Goal: Transaction & Acquisition: Purchase product/service

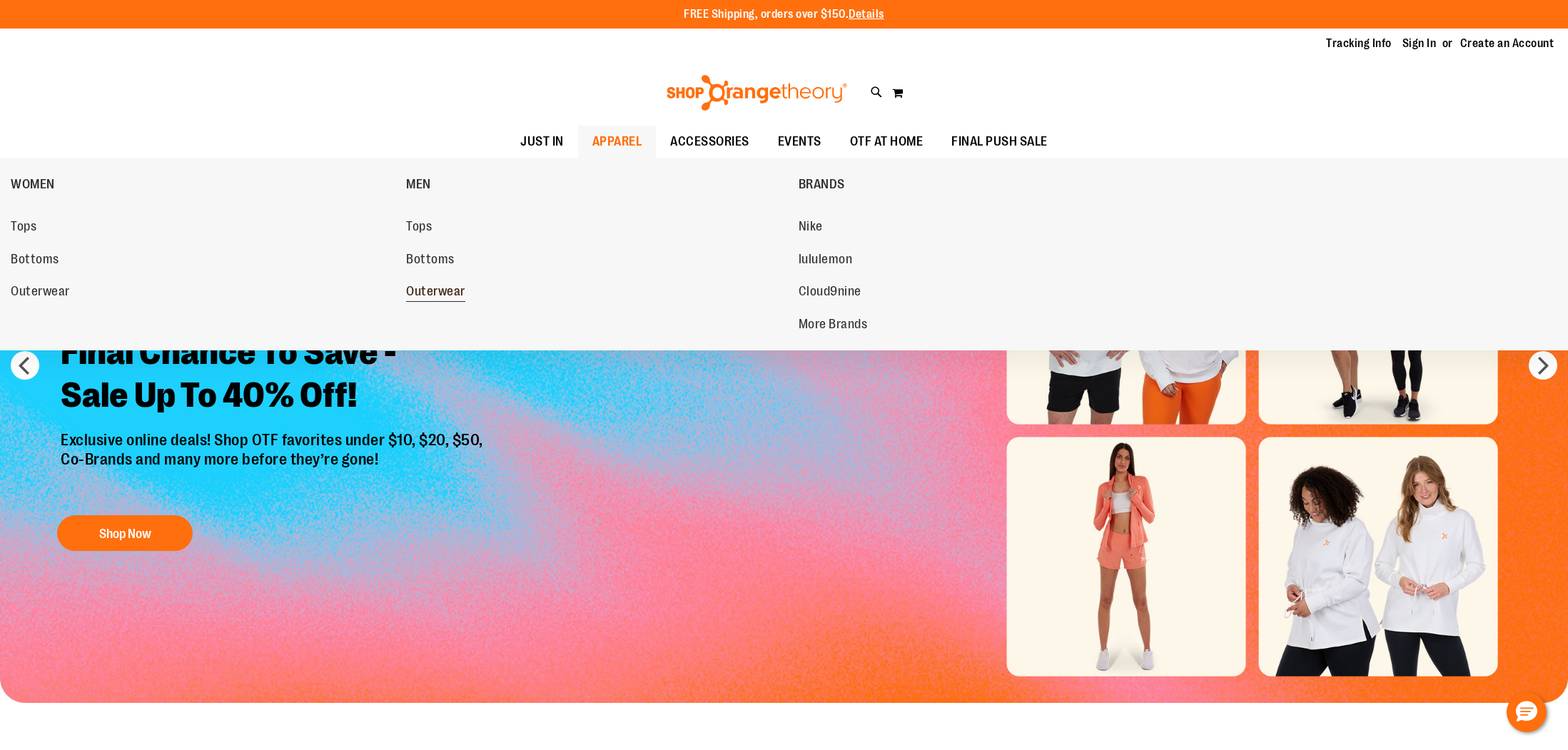
click at [454, 291] on span "Outerwear" at bounding box center [435, 293] width 59 height 18
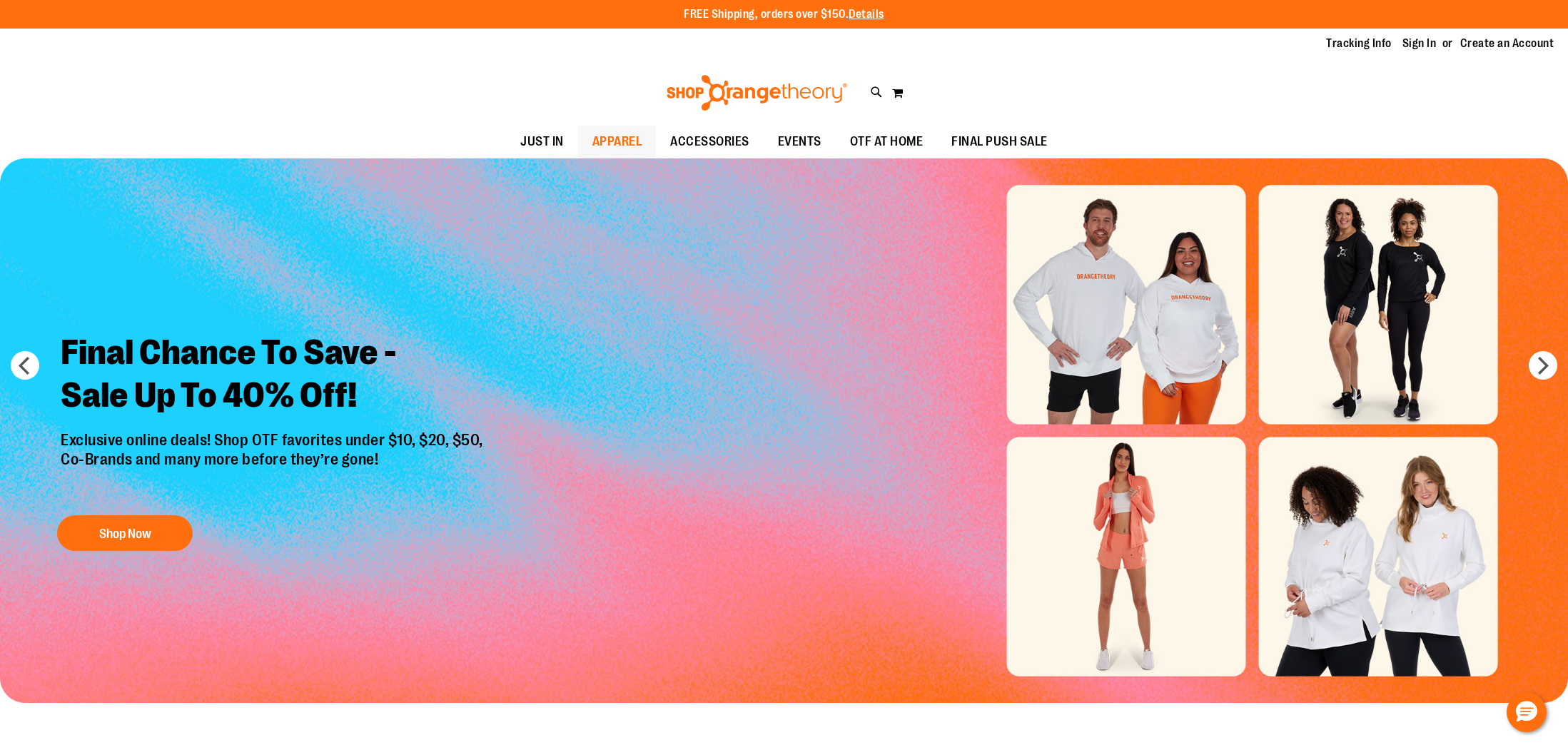
click at [623, 142] on span "APPAREL" at bounding box center [617, 141] width 50 height 32
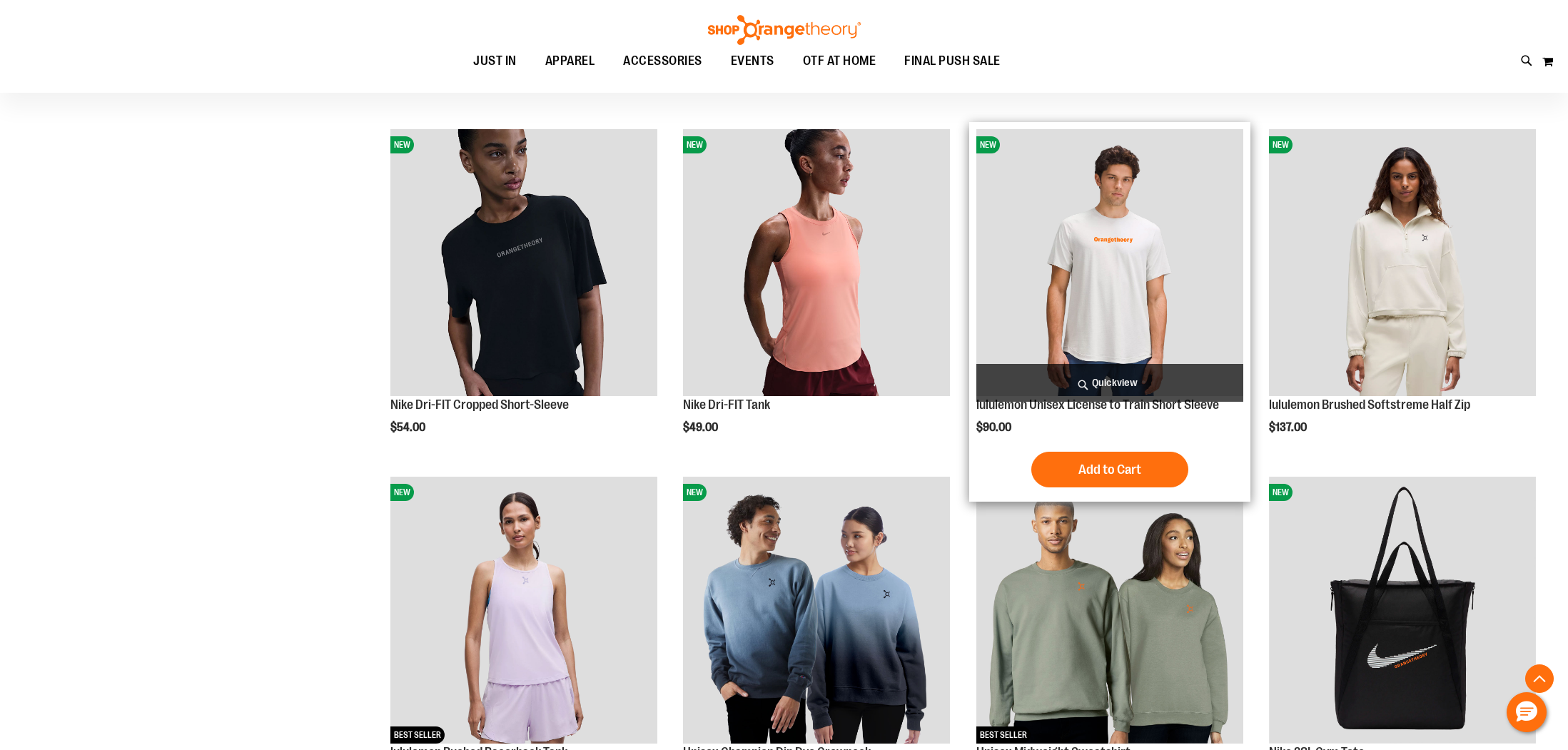
scroll to position [608, 0]
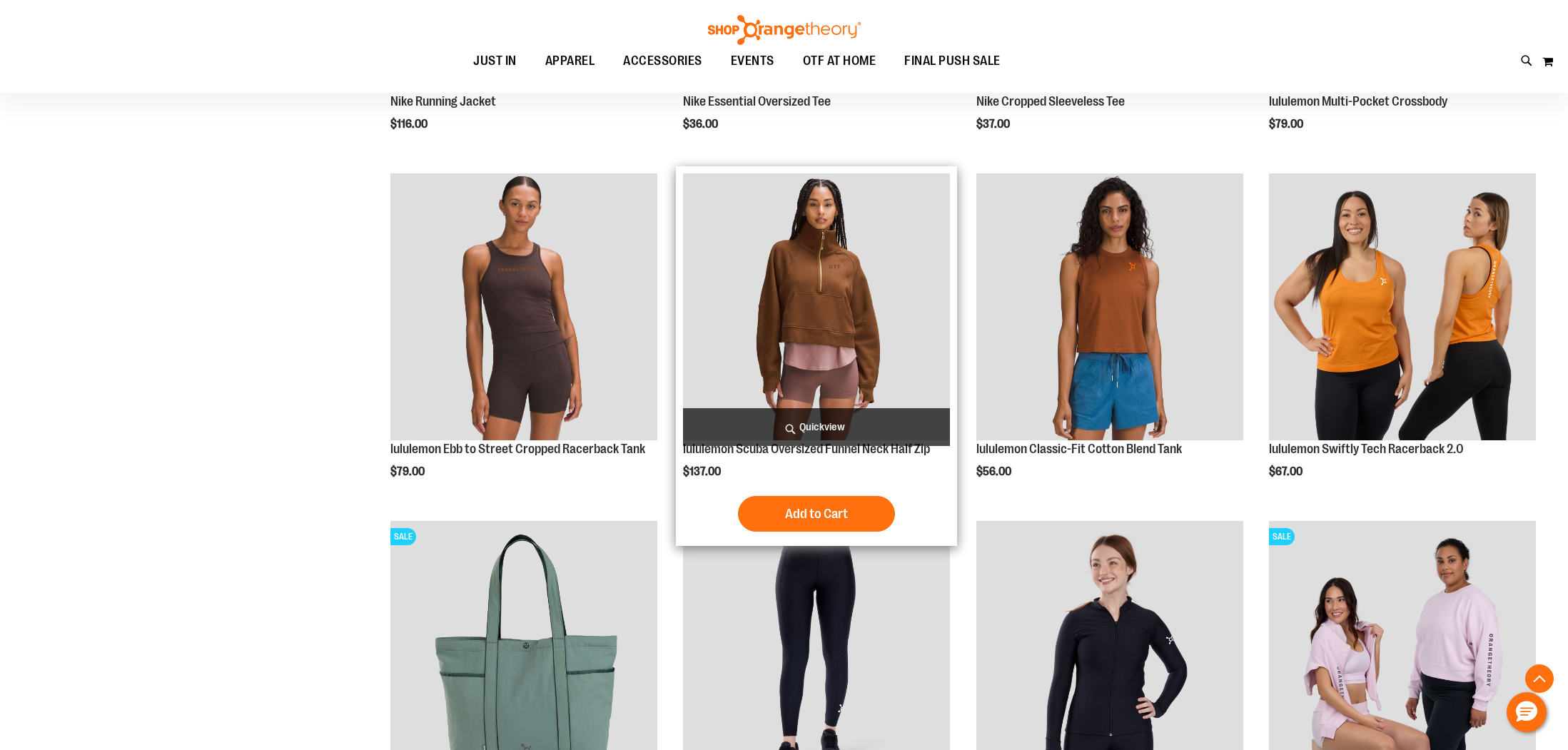
scroll to position [2618, 0]
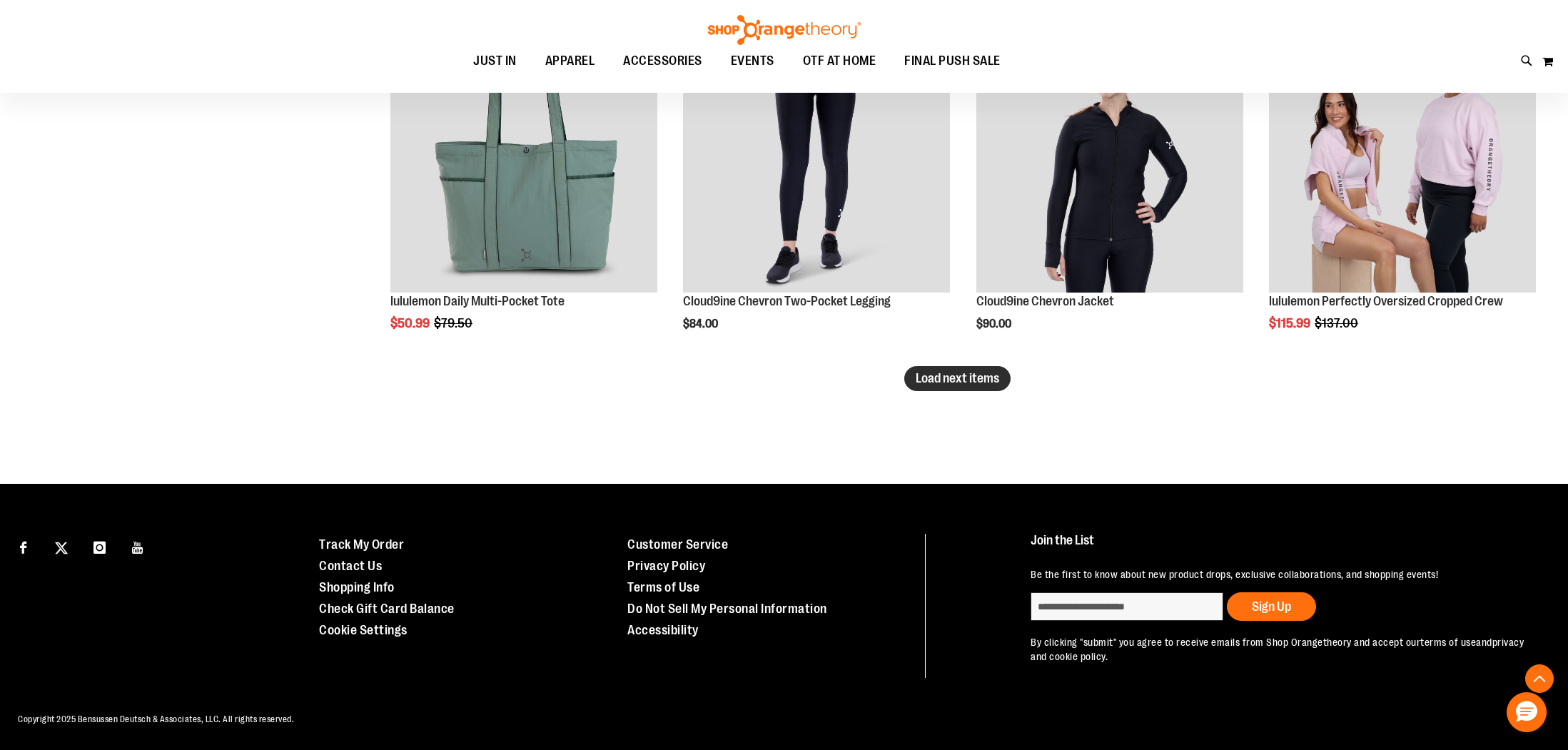
click at [981, 384] on span "Load next items" at bounding box center [958, 378] width 84 height 14
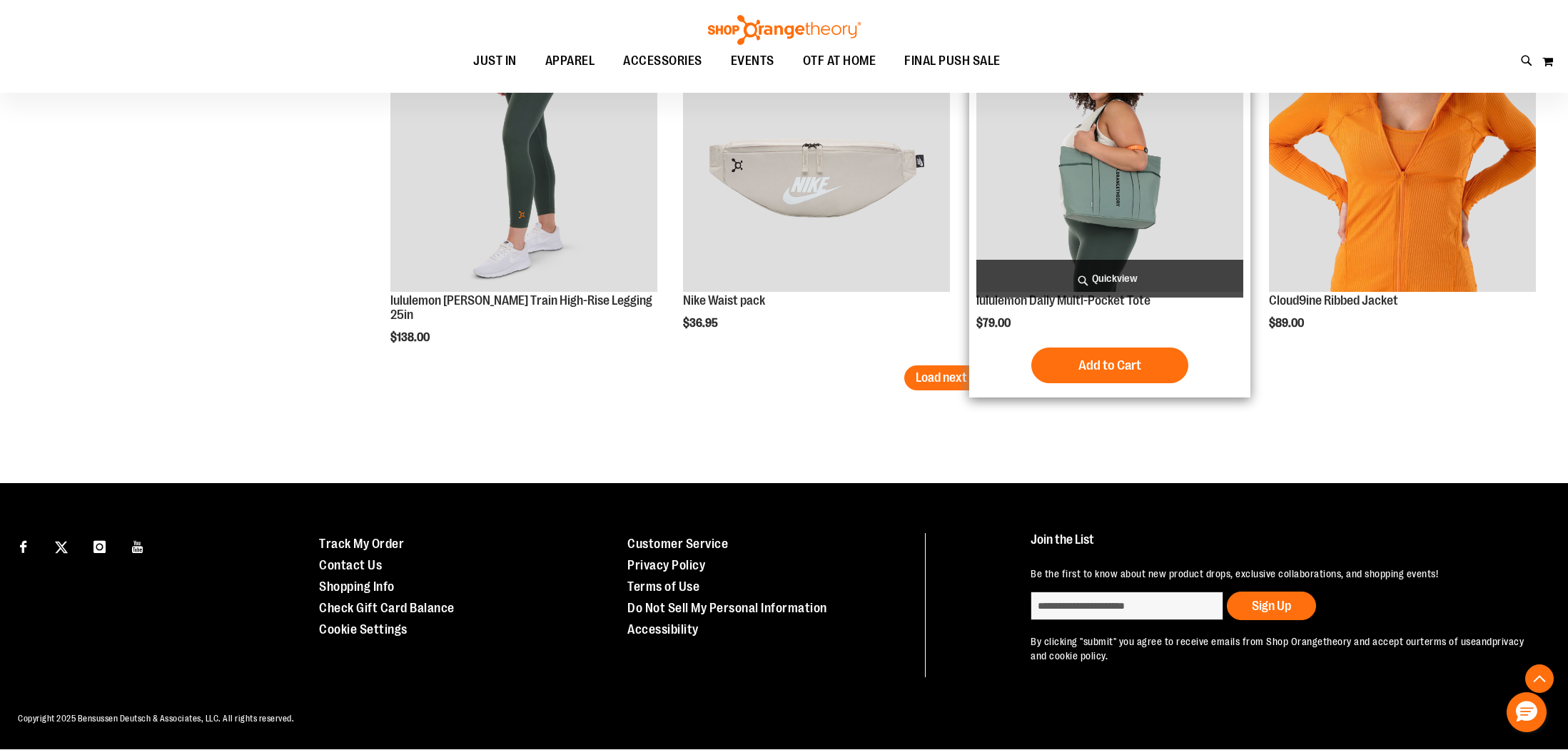
scroll to position [4087, 0]
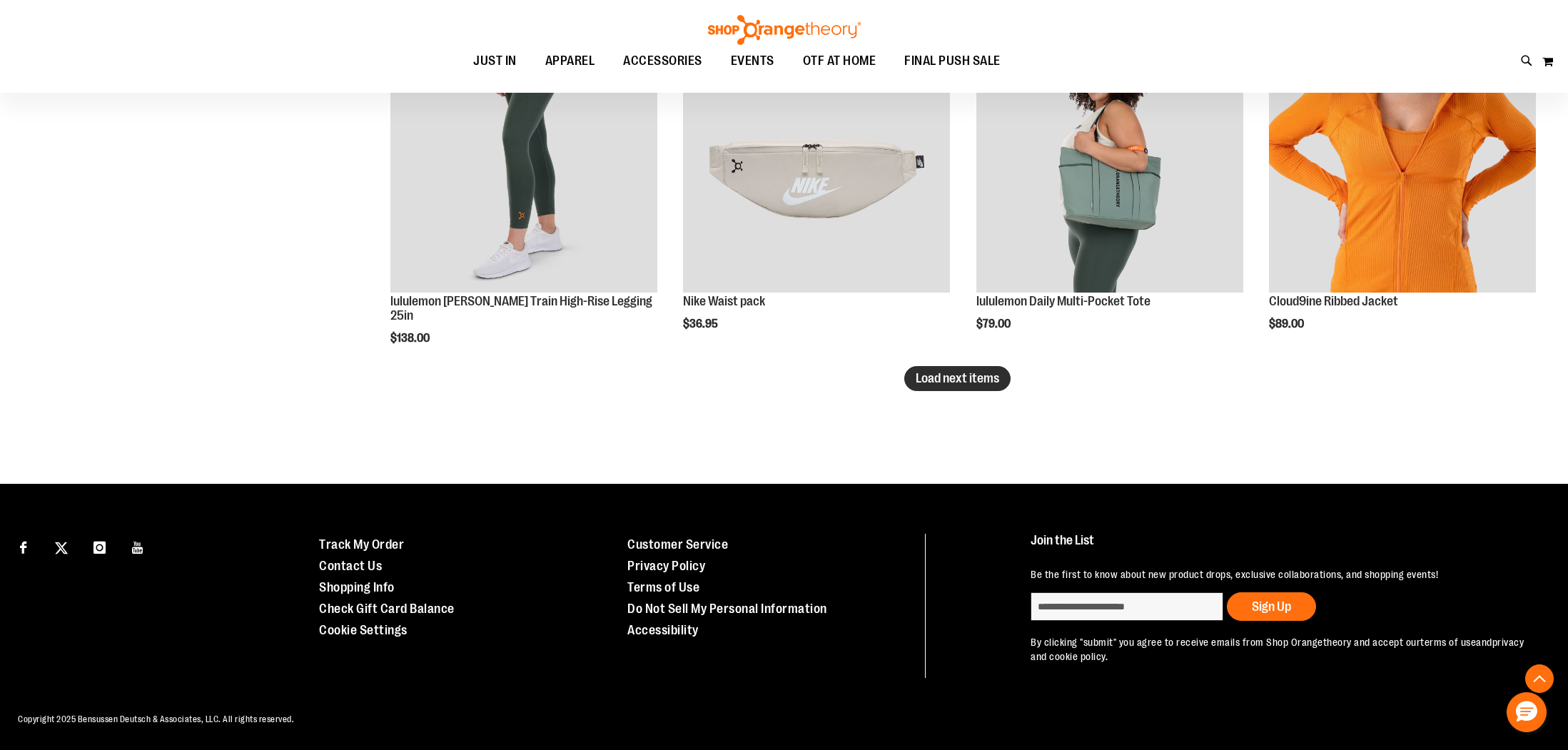
click at [955, 391] on button "Load next items" at bounding box center [958, 379] width 106 height 25
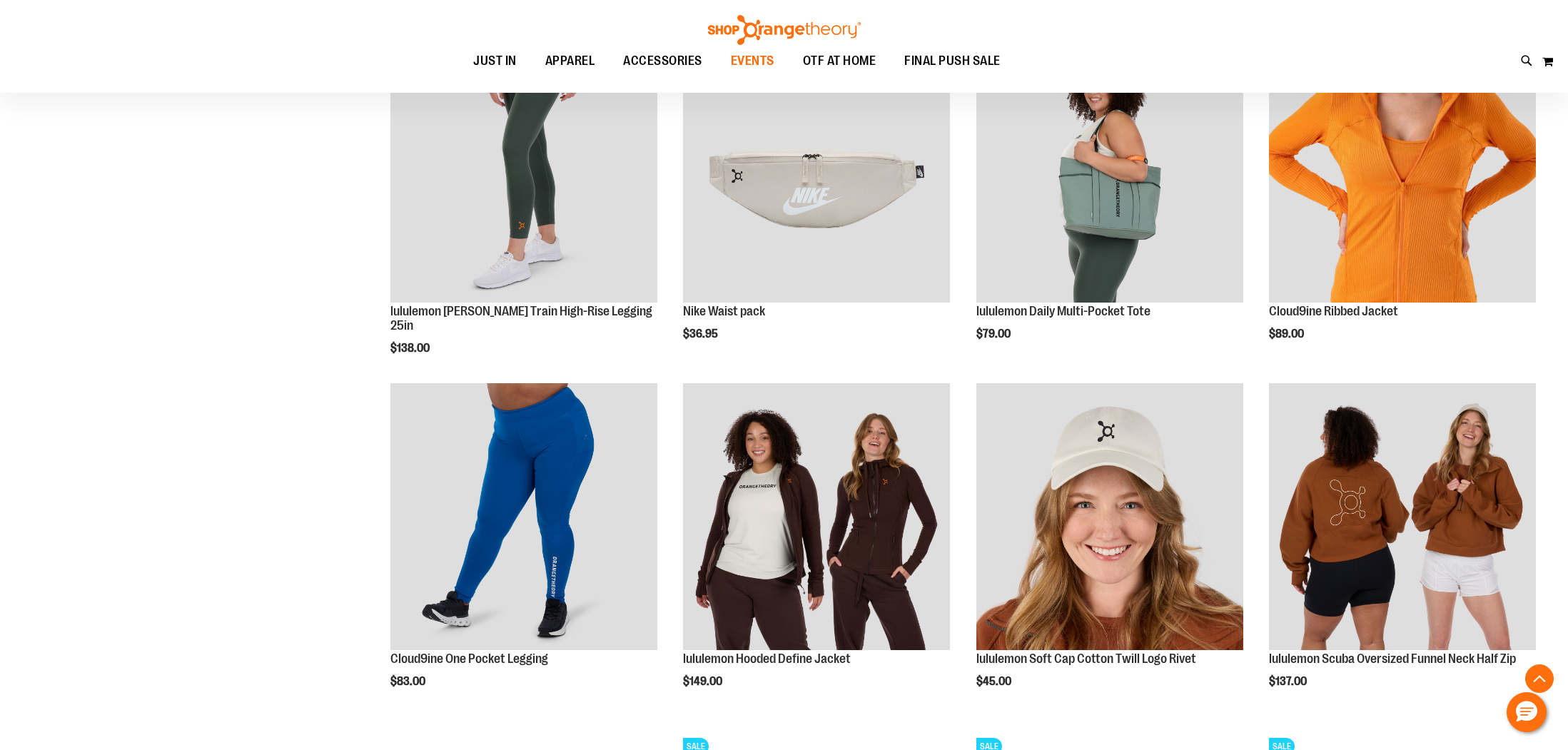
scroll to position [4055, 0]
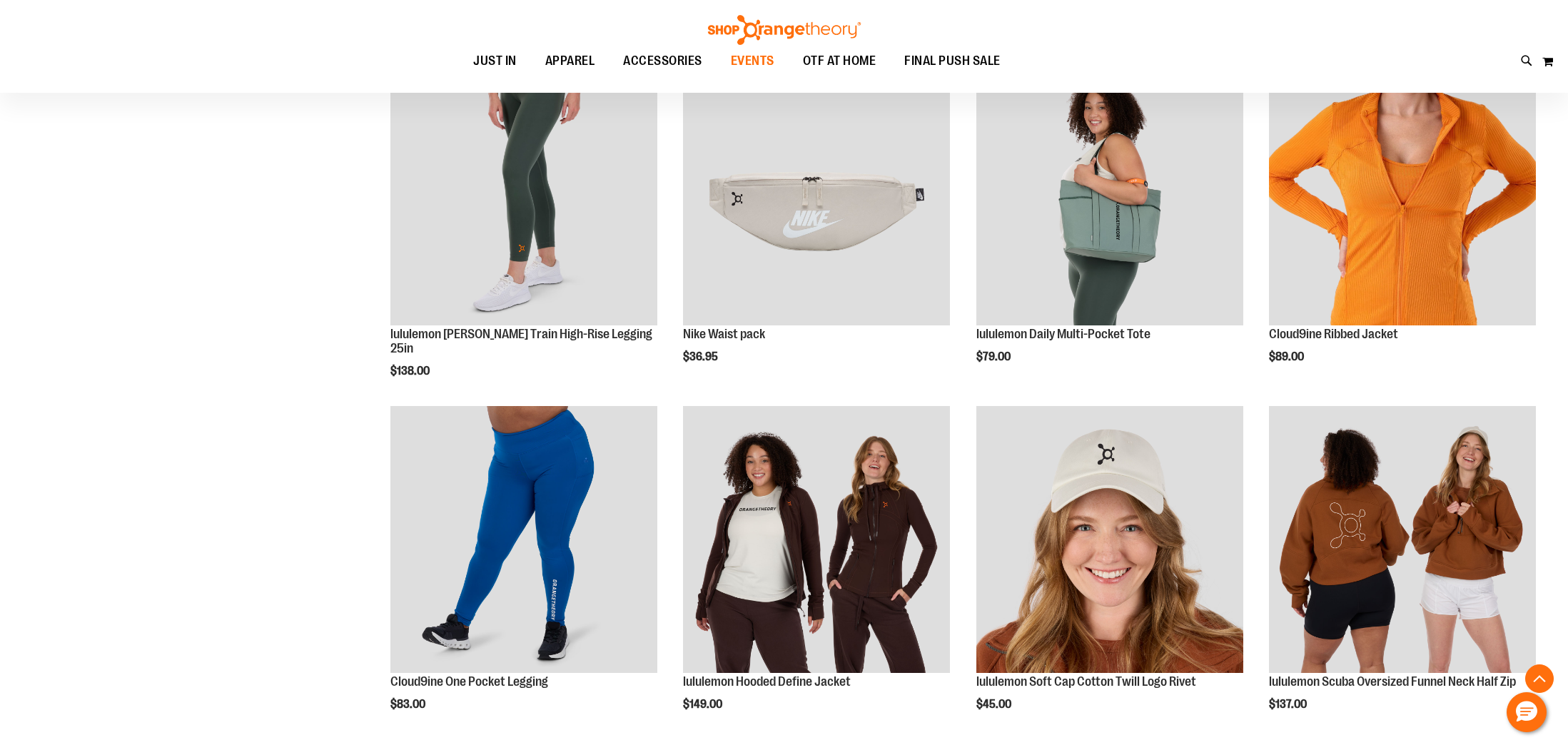
click at [726, 65] on link "EVENTS" at bounding box center [752, 62] width 72 height 33
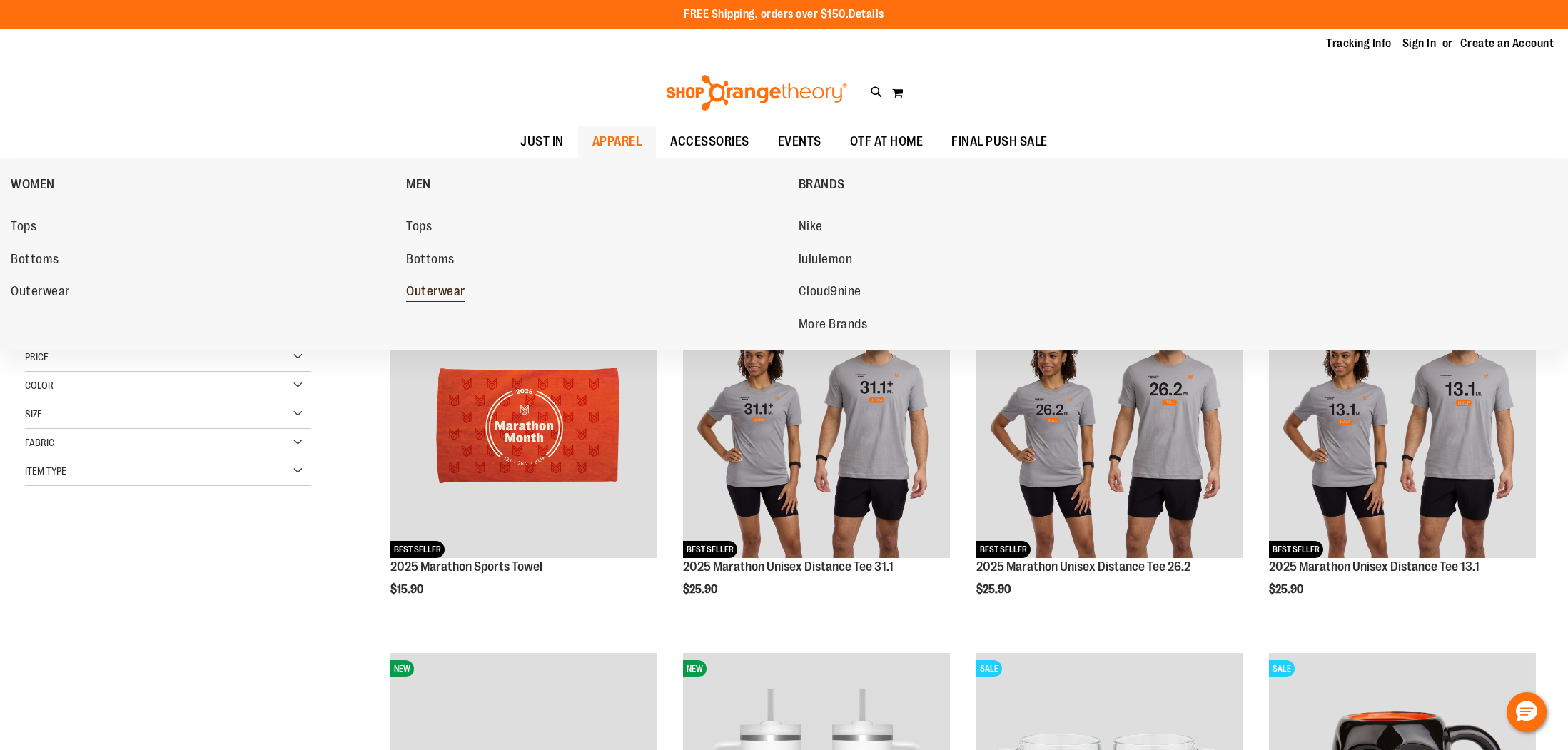
click at [437, 288] on span "Outerwear" at bounding box center [435, 293] width 59 height 18
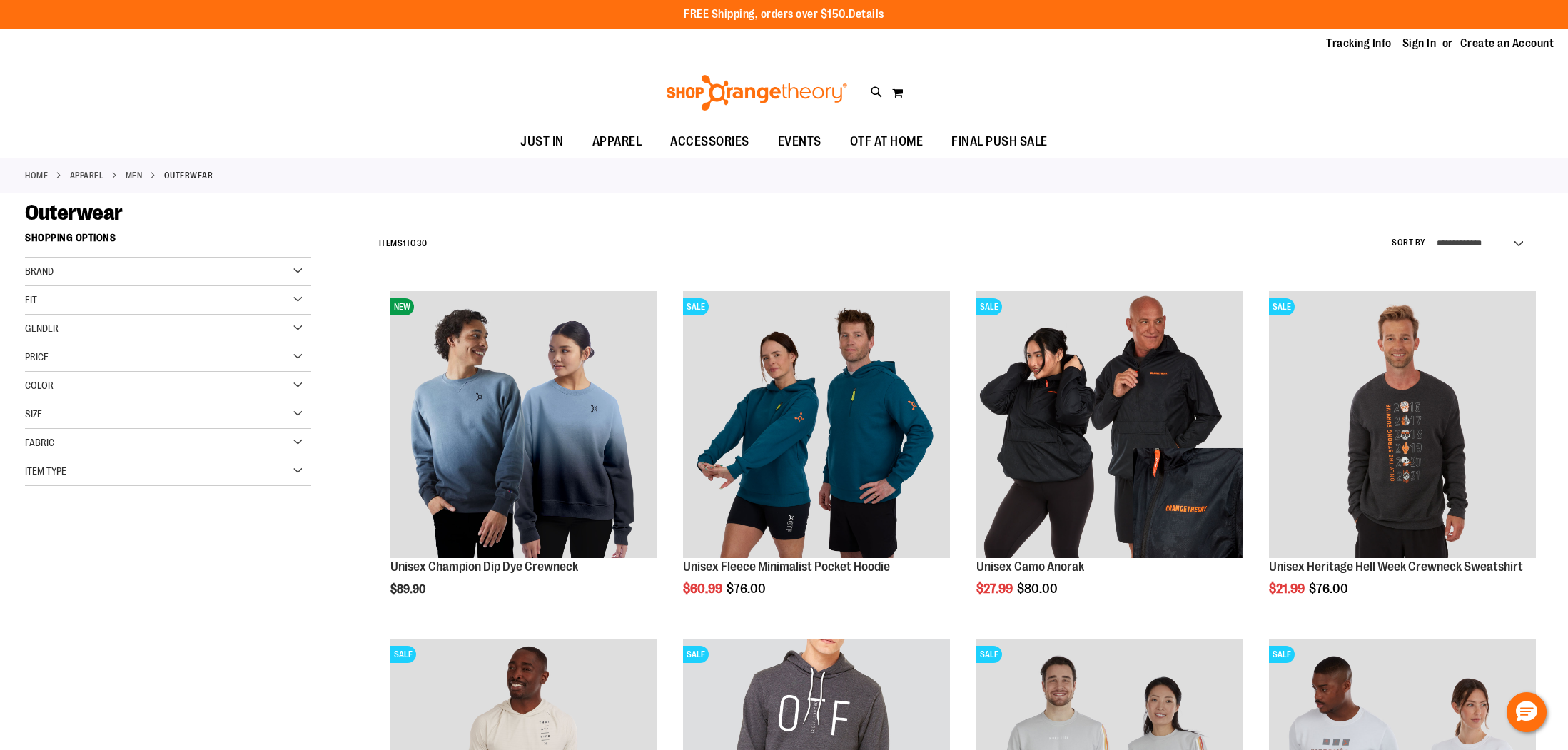
click at [843, 223] on div "Outerwear" at bounding box center [784, 212] width 1518 height 26
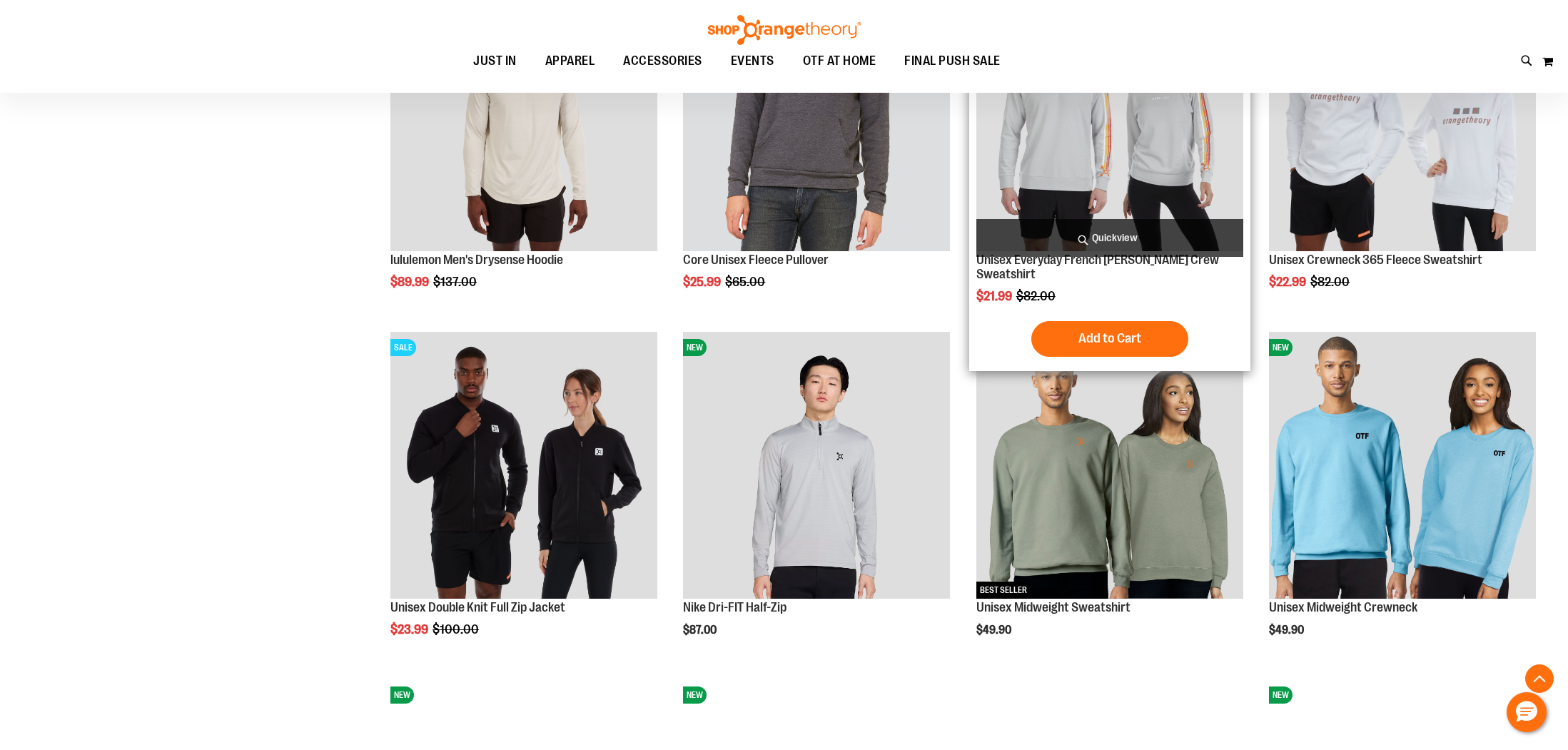
scroll to position [781, 0]
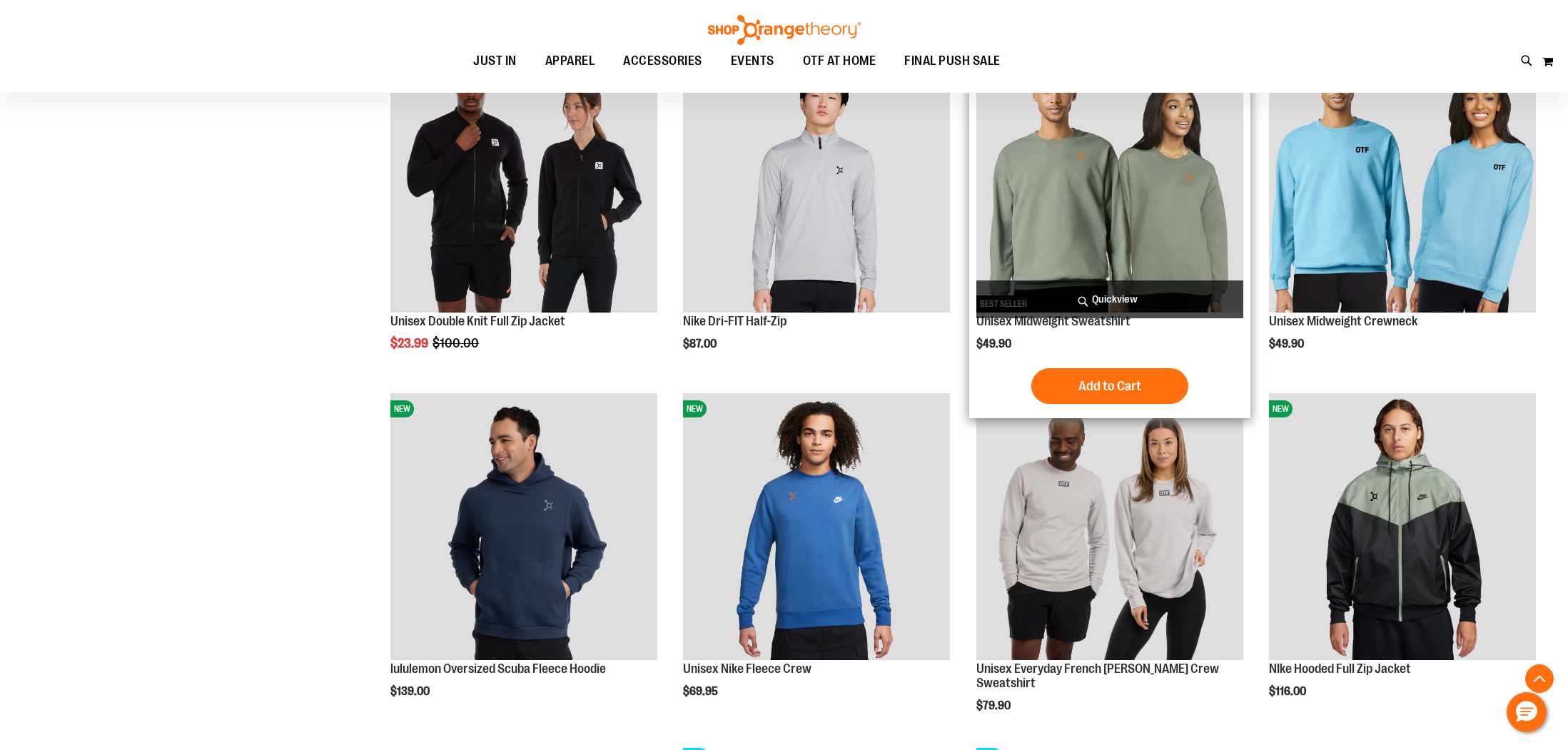
scroll to position [1357, 0]
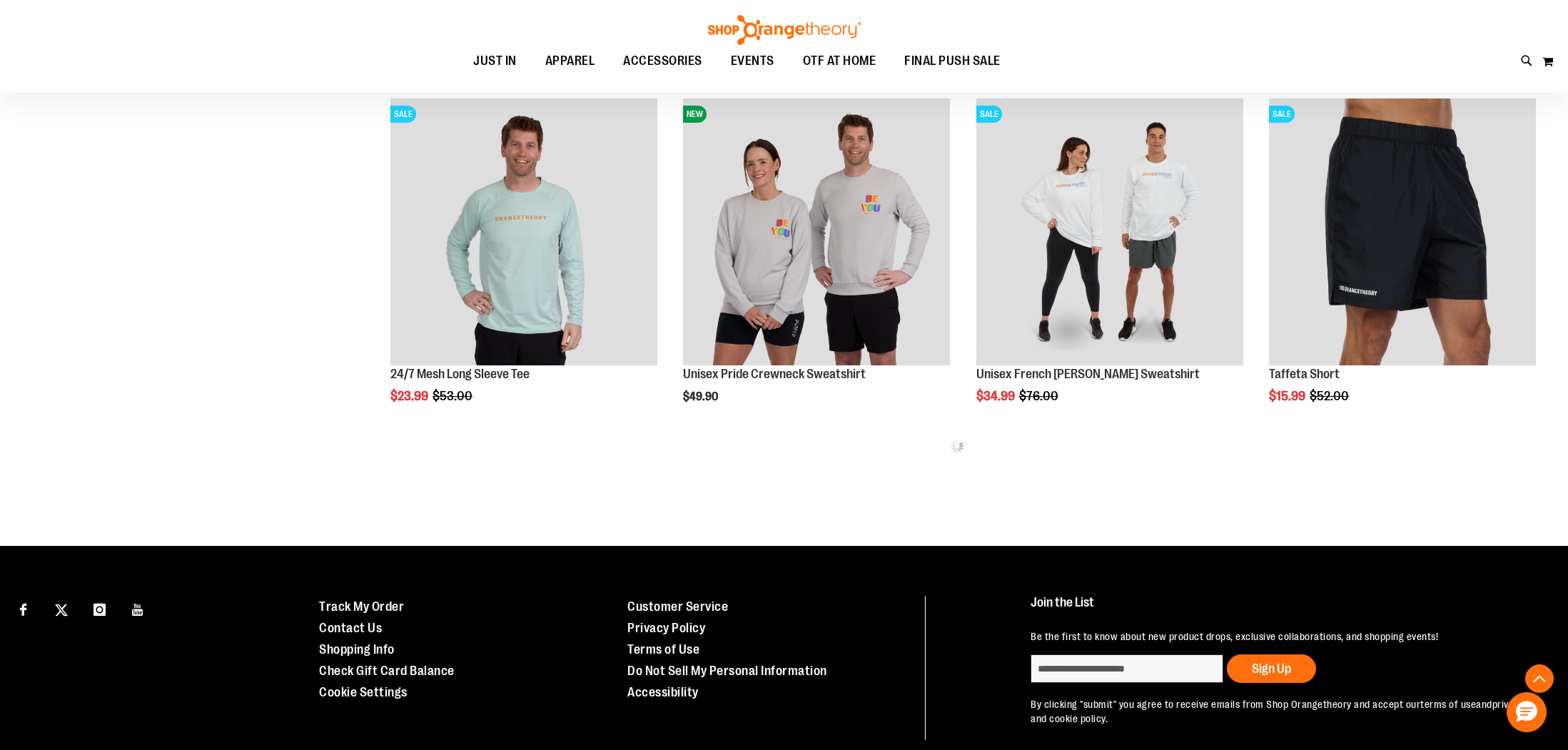
scroll to position [1918, 0]
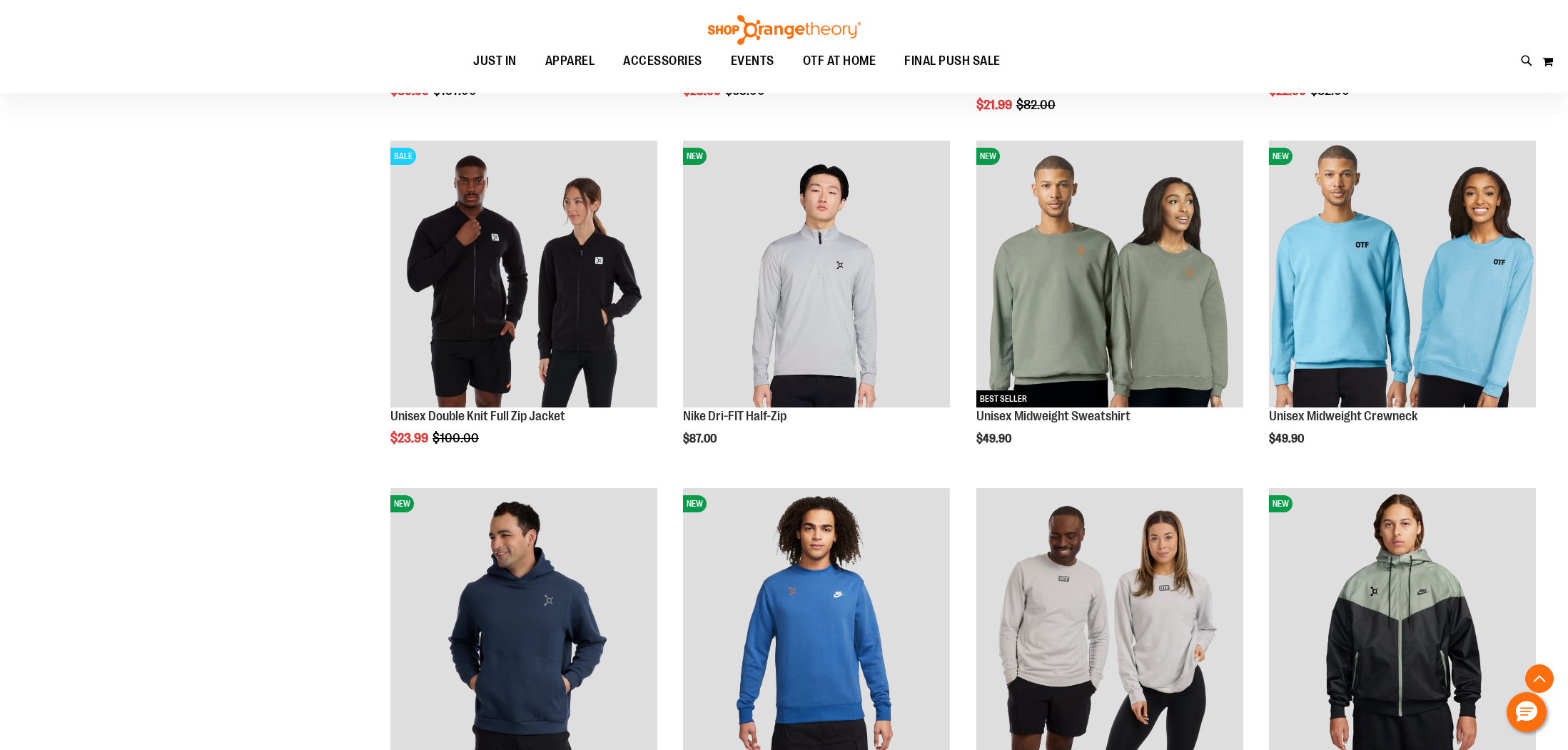
scroll to position [503, 0]
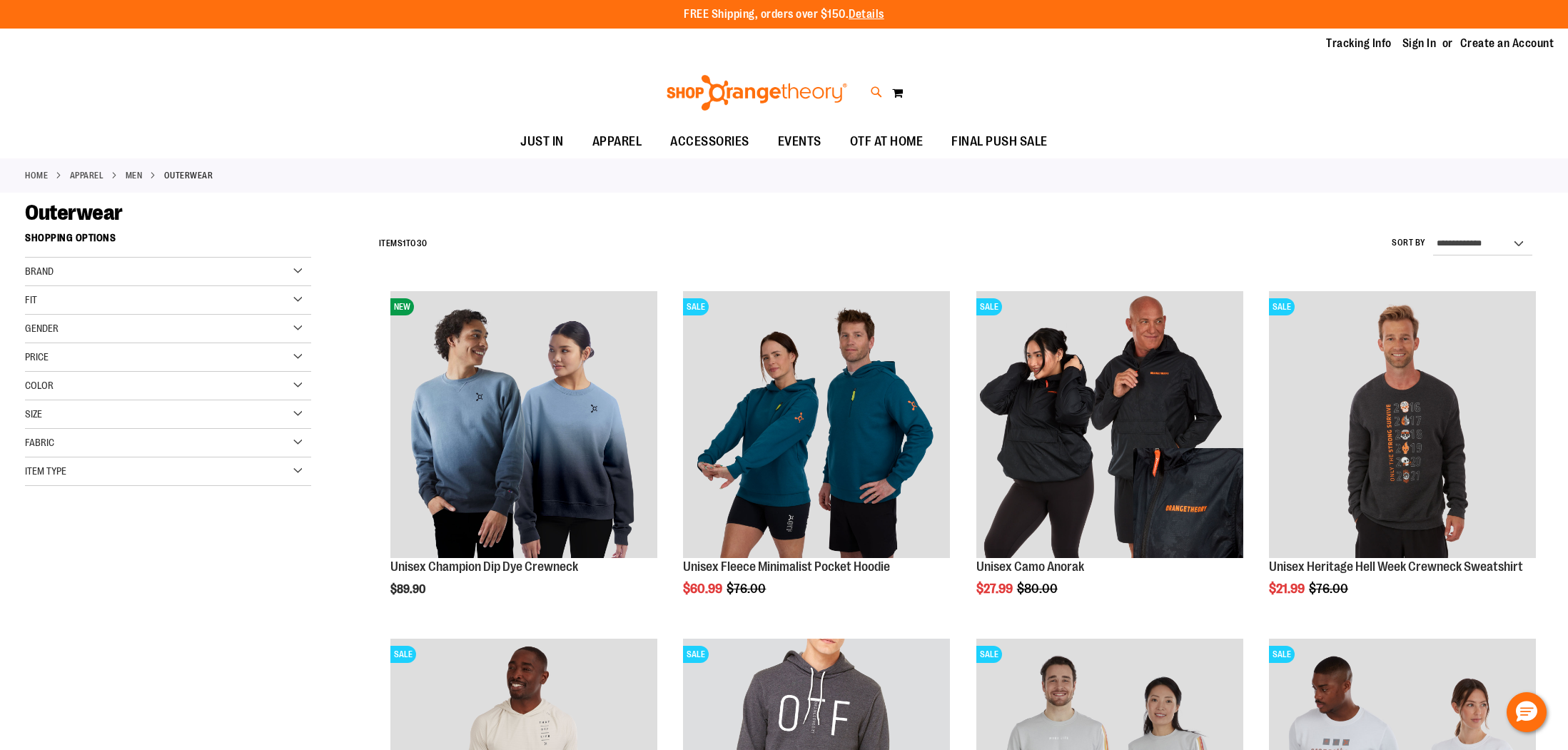
click at [876, 94] on icon at bounding box center [877, 92] width 13 height 16
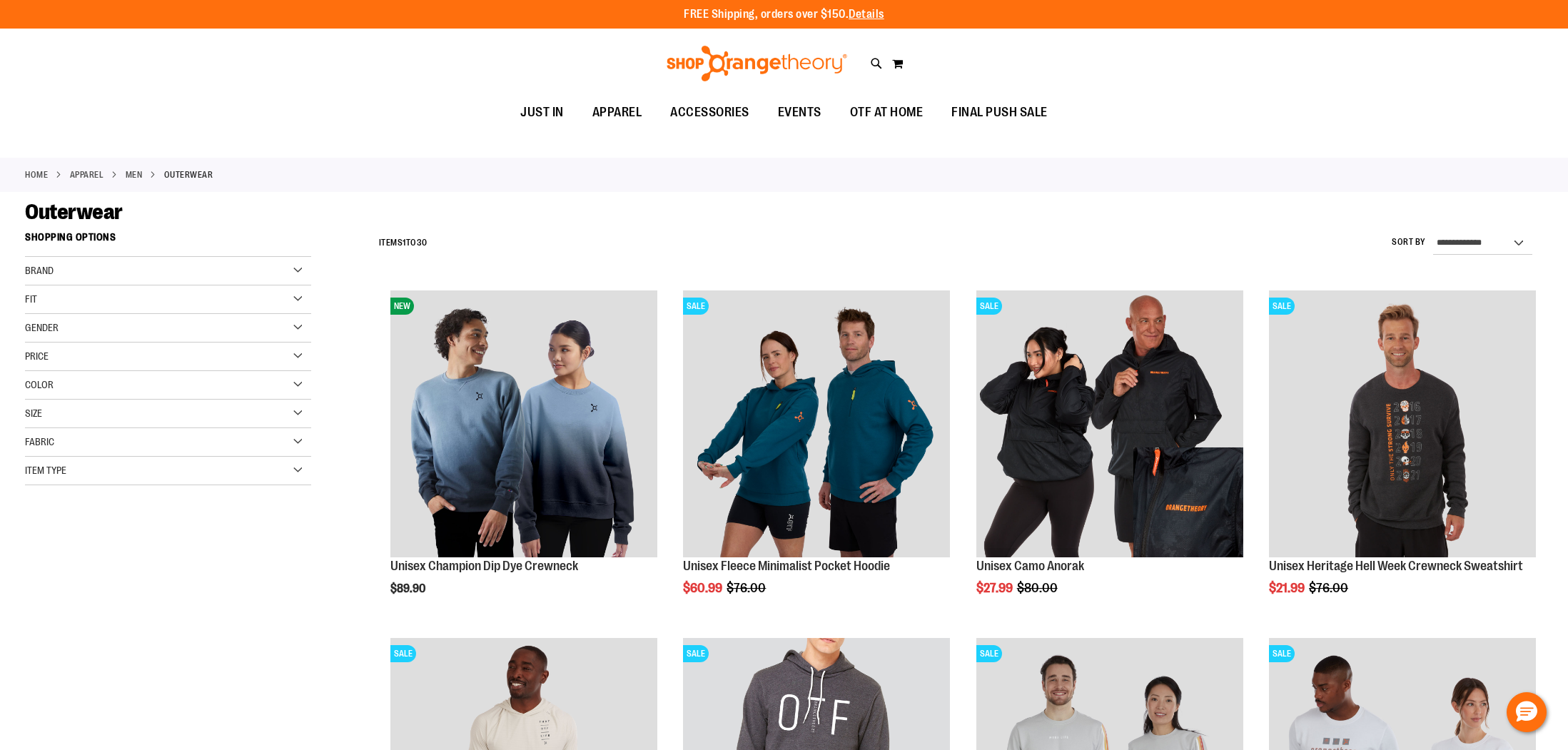
click at [1526, 64] on div "Toggle Nav Search Popular Suggestions Advanced Search" at bounding box center [784, 64] width 1568 height 66
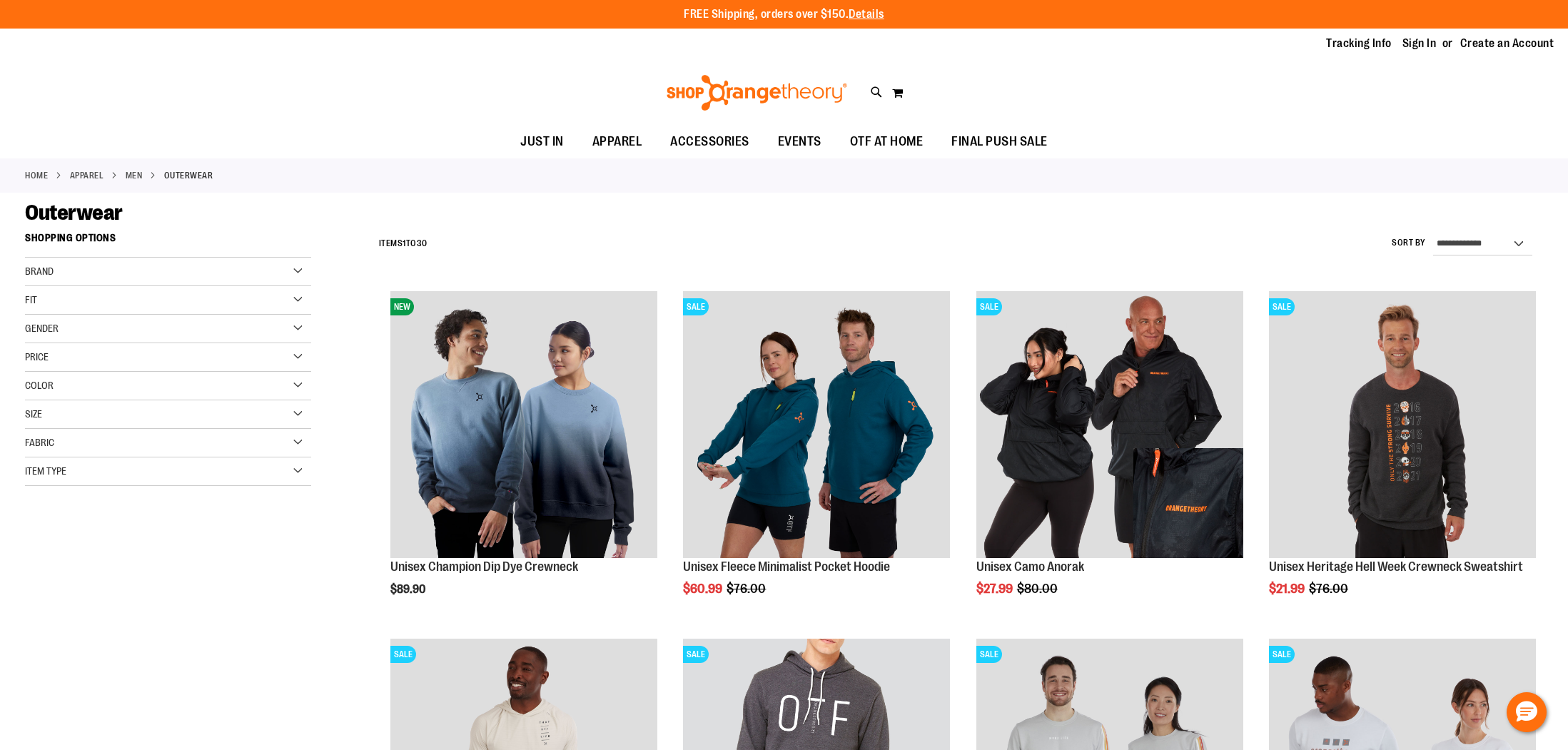
scroll to position [1, 0]
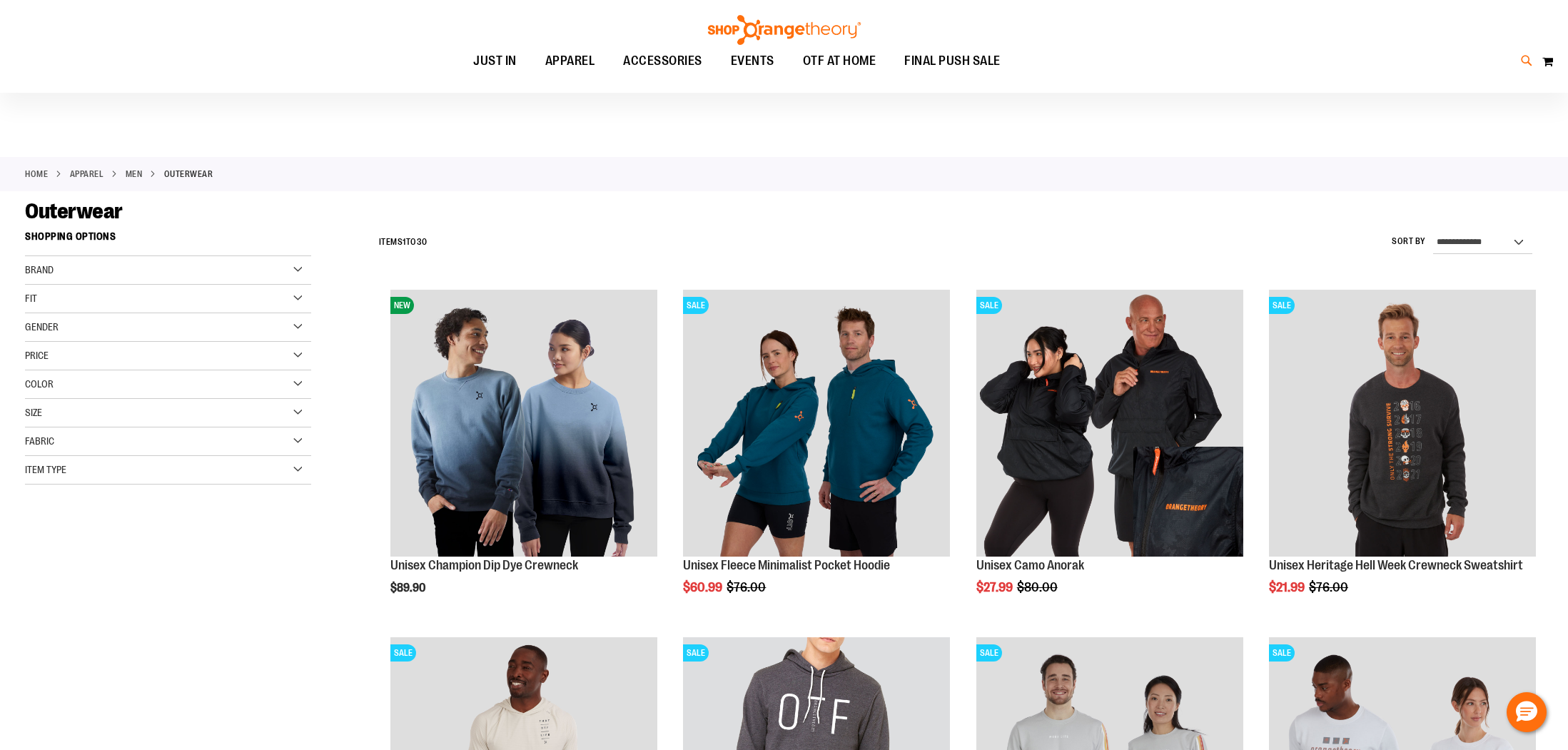
click at [1521, 64] on div "Toggle Nav Search Popular Suggestions Advanced Search" at bounding box center [784, 46] width 1568 height 93
click at [1527, 61] on icon at bounding box center [1527, 61] width 13 height 16
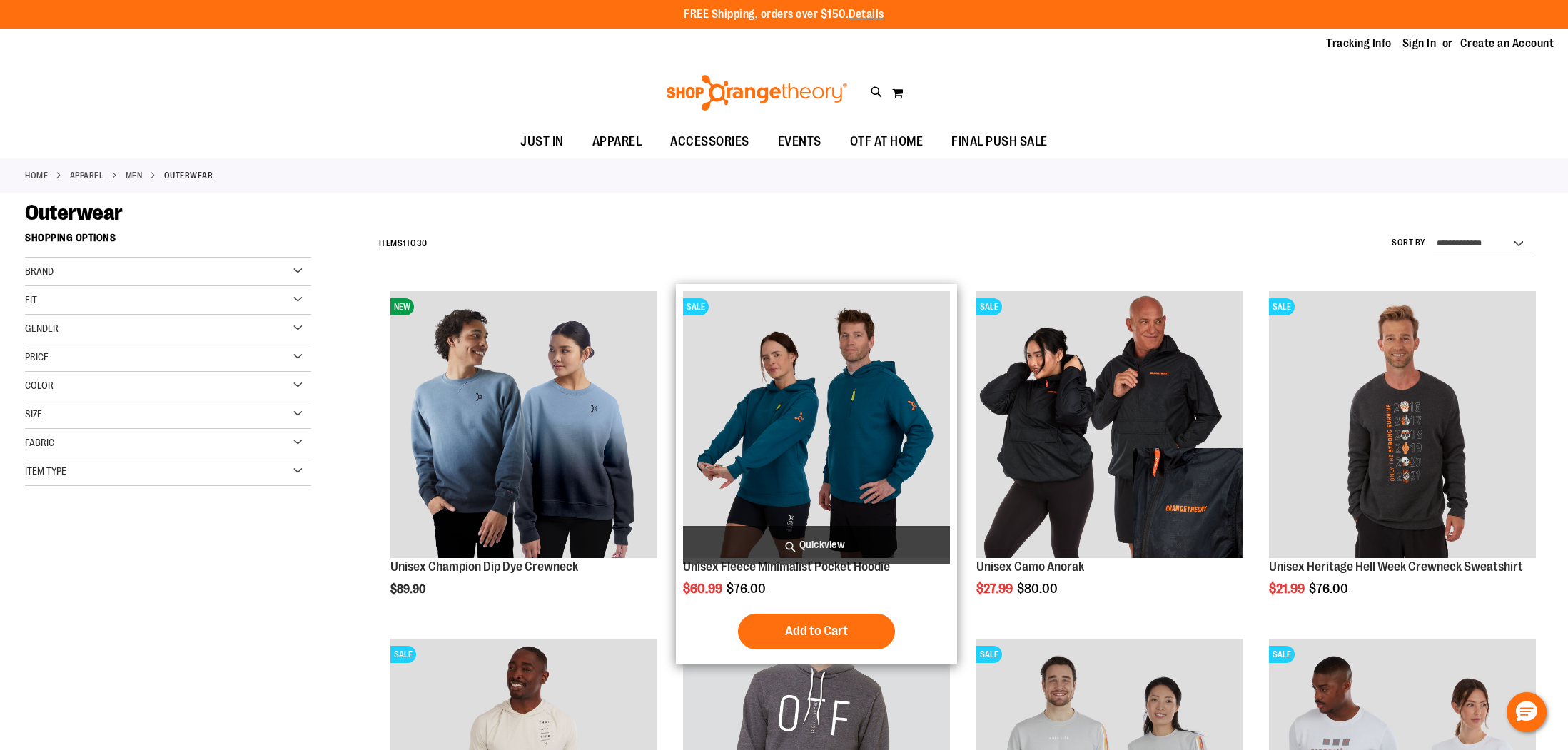
scroll to position [1, 0]
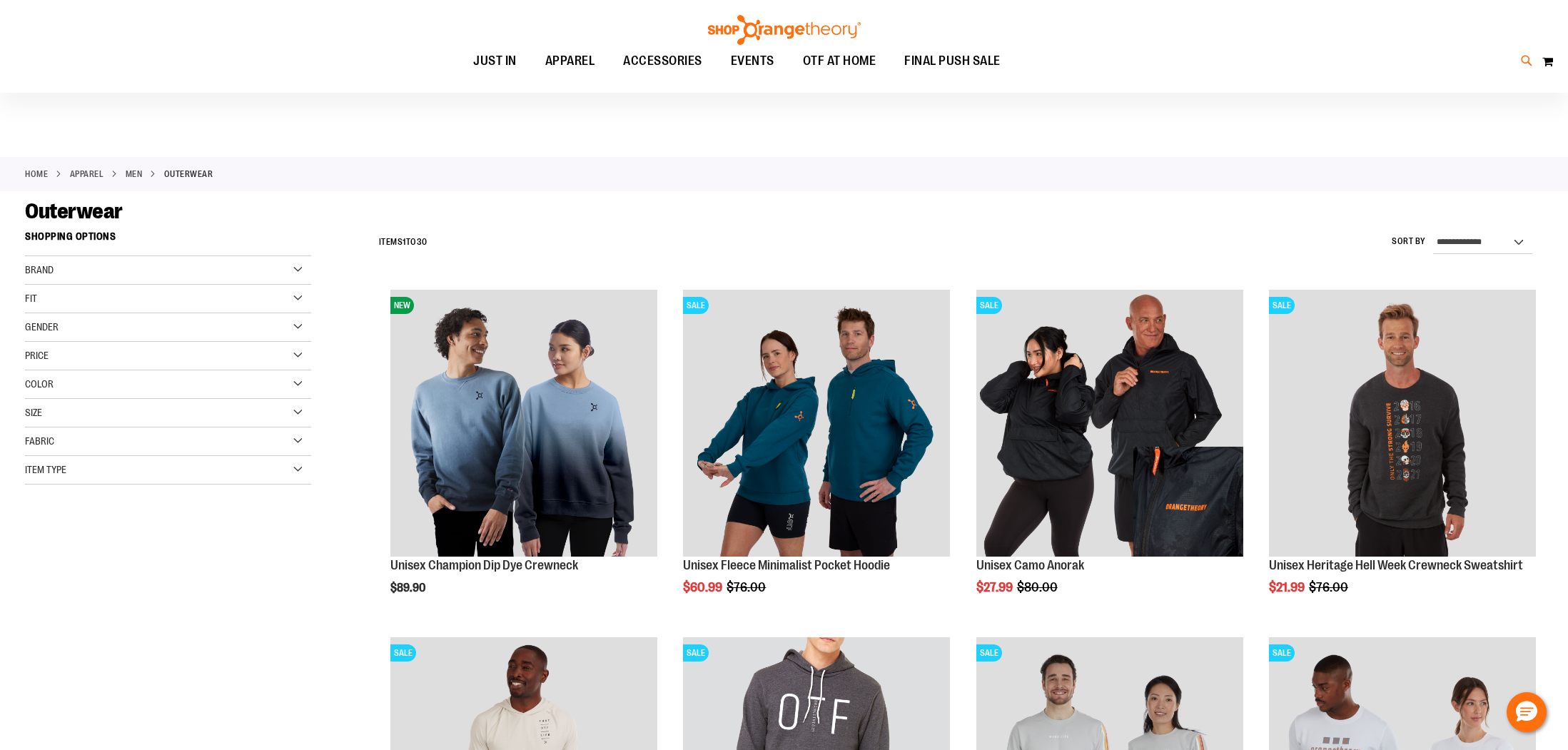
click at [1523, 59] on icon at bounding box center [1527, 61] width 13 height 16
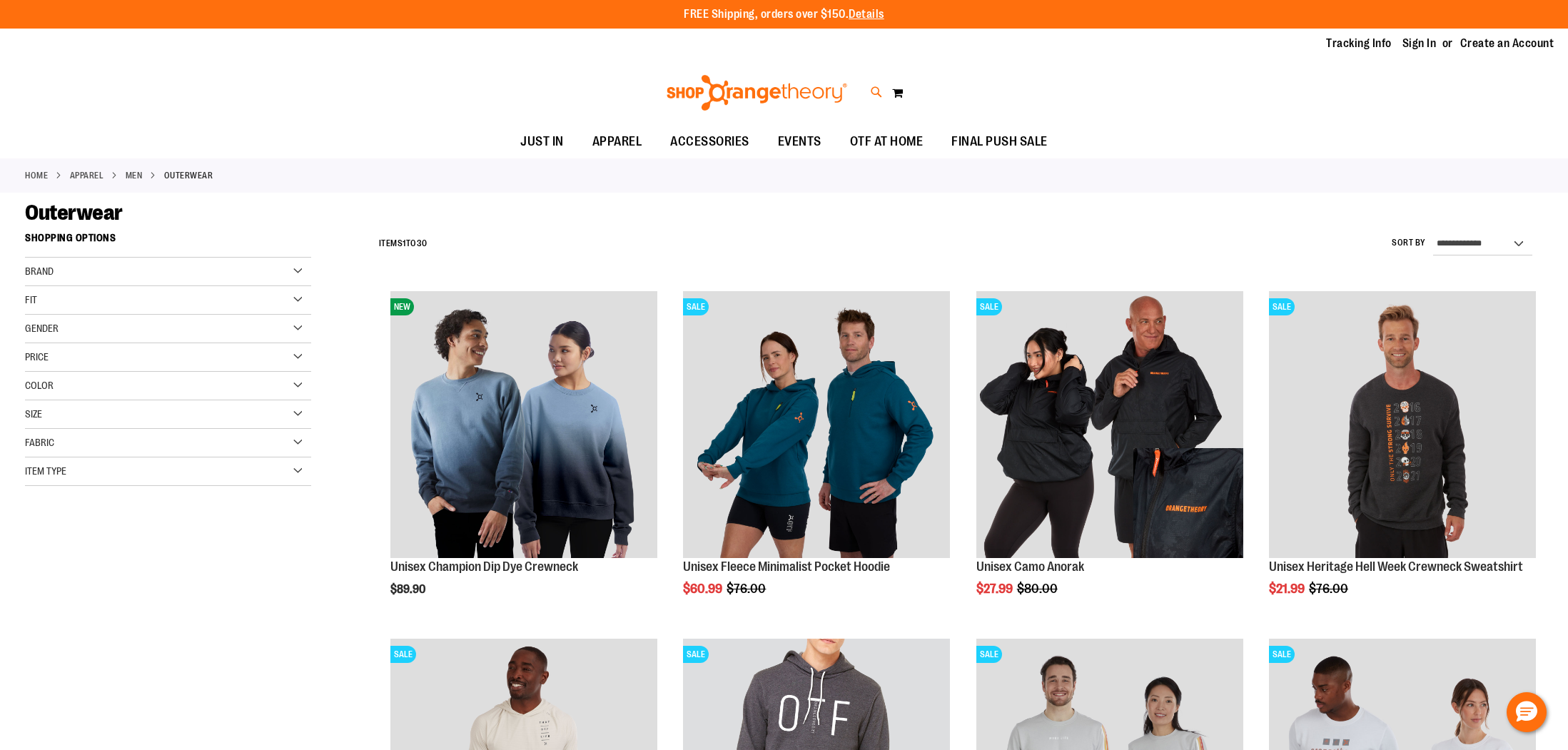
click at [880, 92] on icon at bounding box center [877, 92] width 13 height 16
type input "*********"
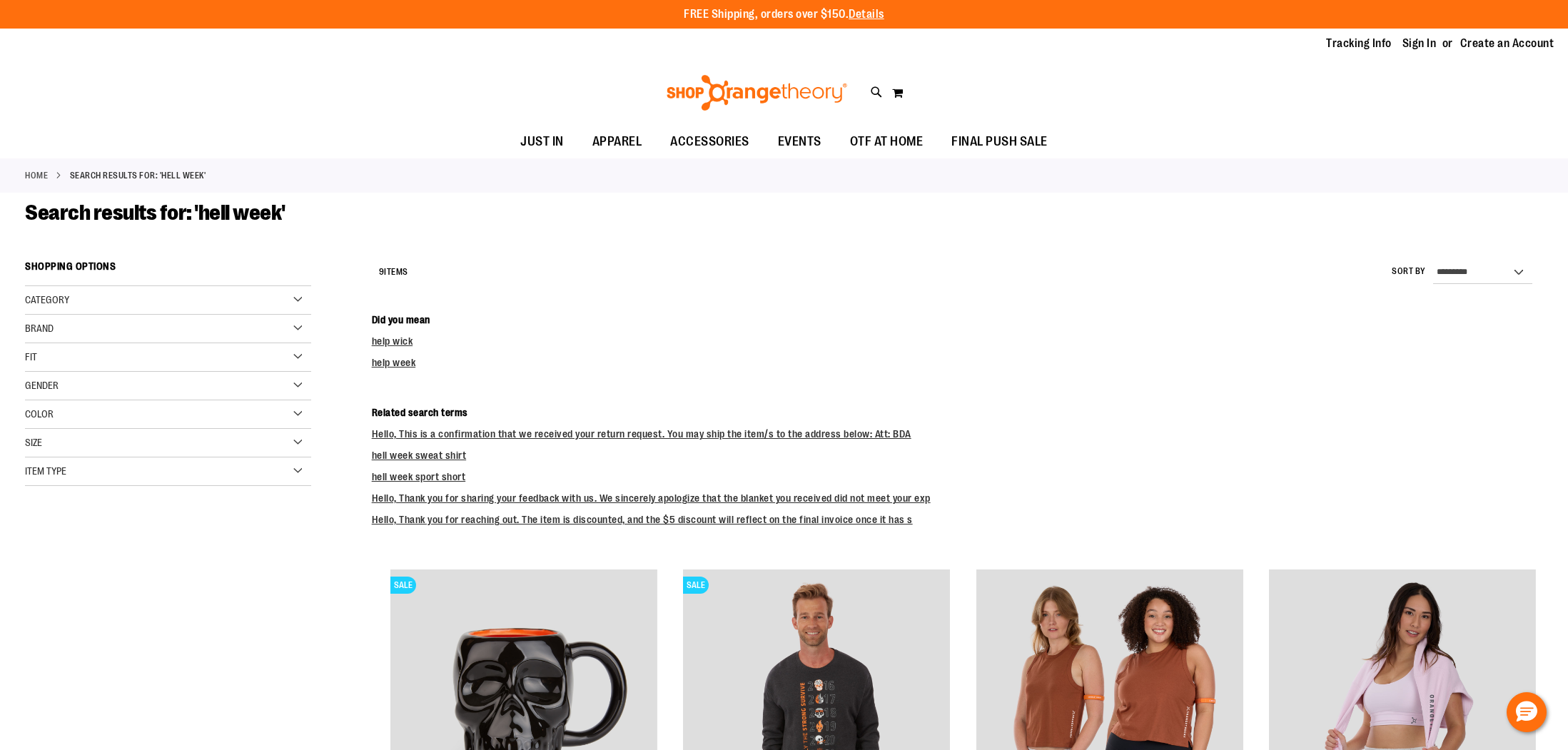
click at [115, 291] on div "Category" at bounding box center [168, 301] width 286 height 29
click at [126, 332] on link "JUST IN" at bounding box center [158, 330] width 275 height 15
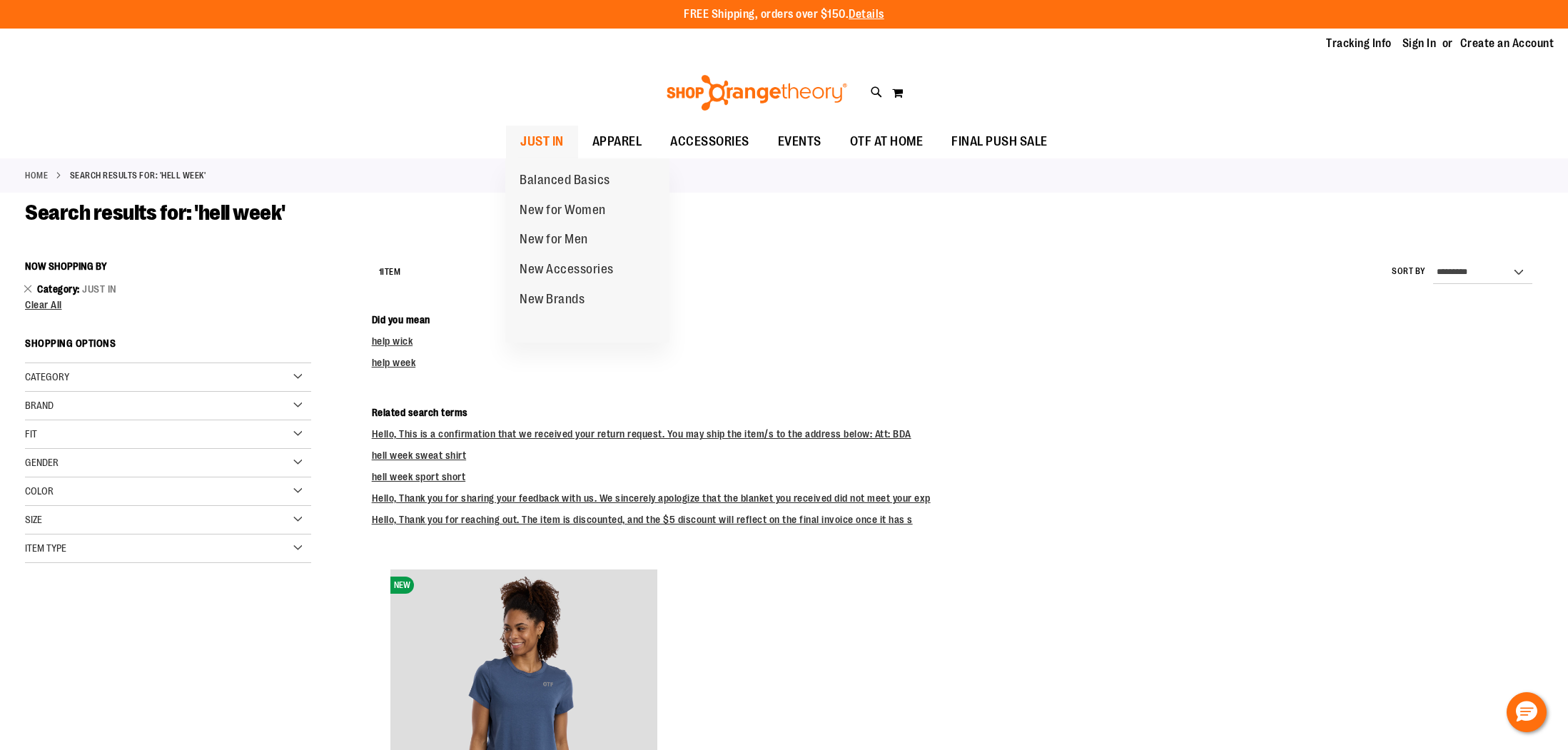
click at [518, 130] on link "JUST IN" at bounding box center [542, 142] width 72 height 33
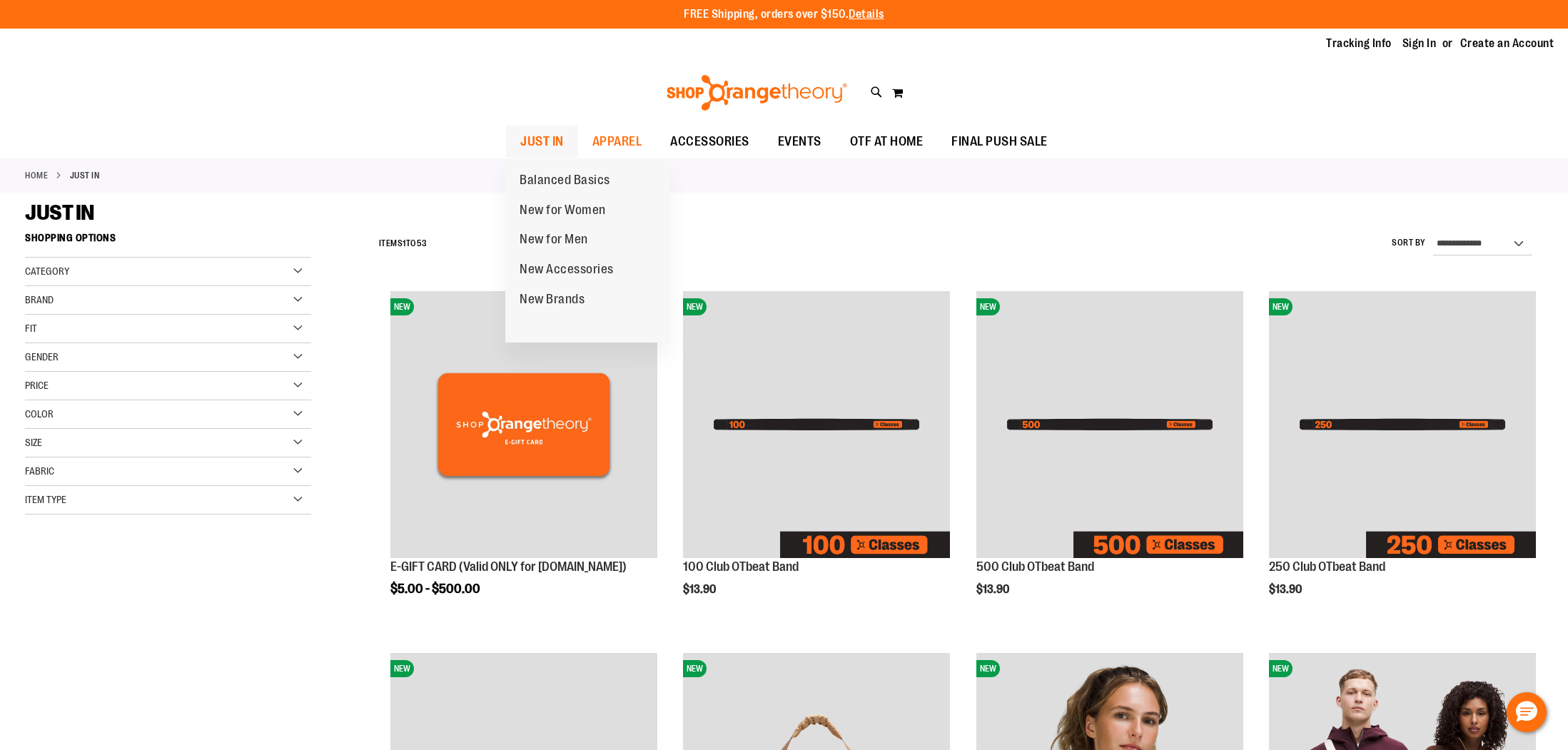
click at [555, 136] on span "JUST IN" at bounding box center [542, 141] width 43 height 32
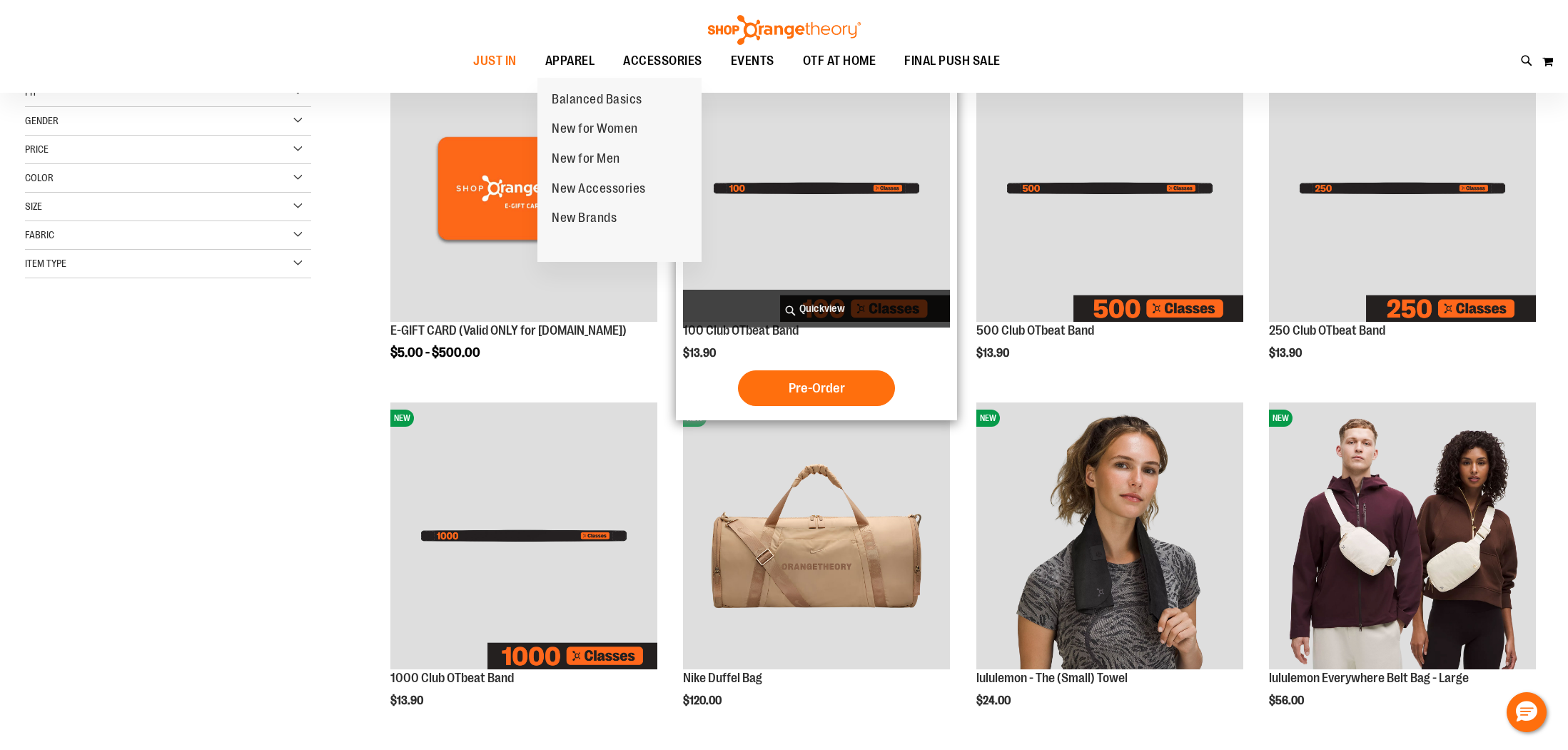
scroll to position [80, 0]
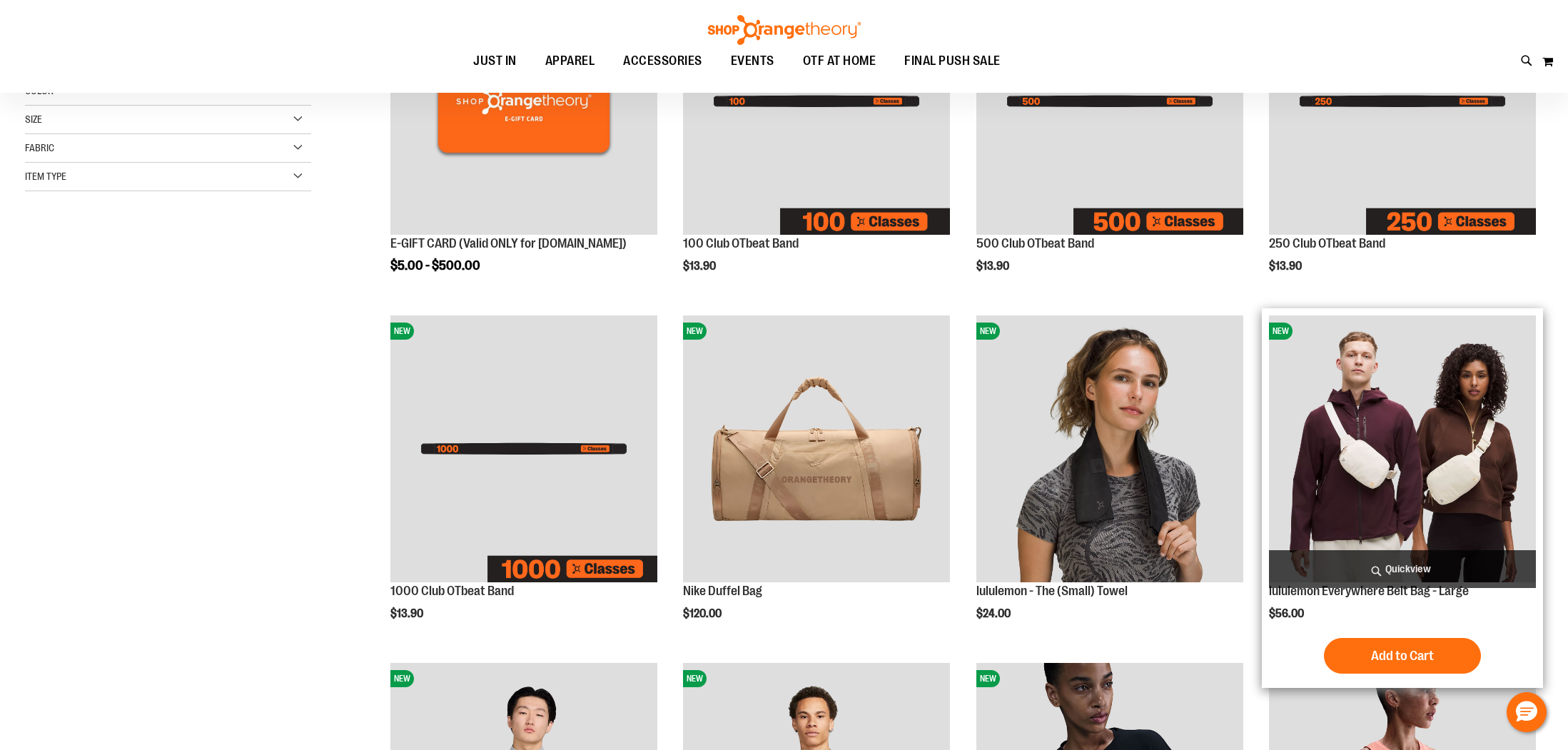
scroll to position [163, 0]
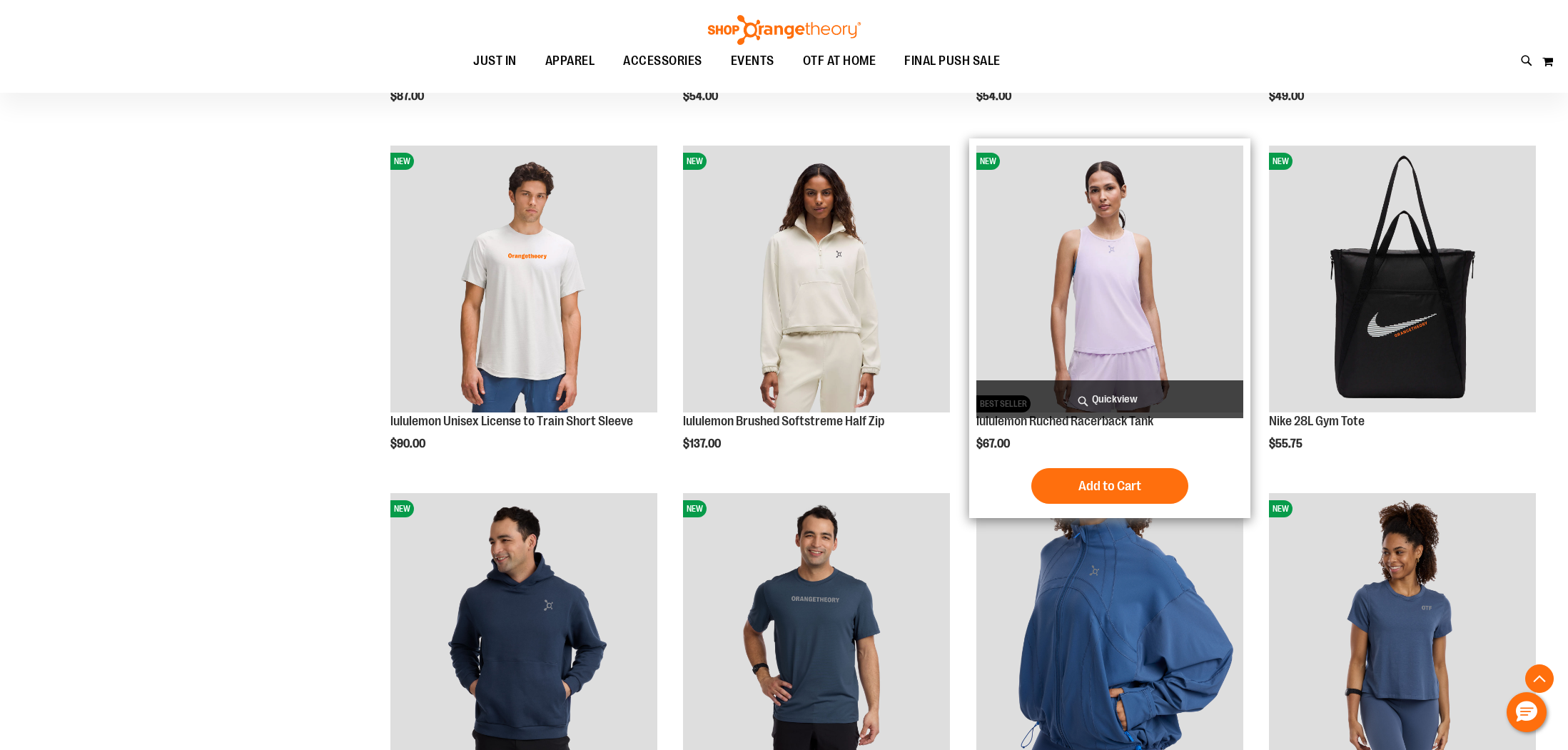
scroll to position [1219, 0]
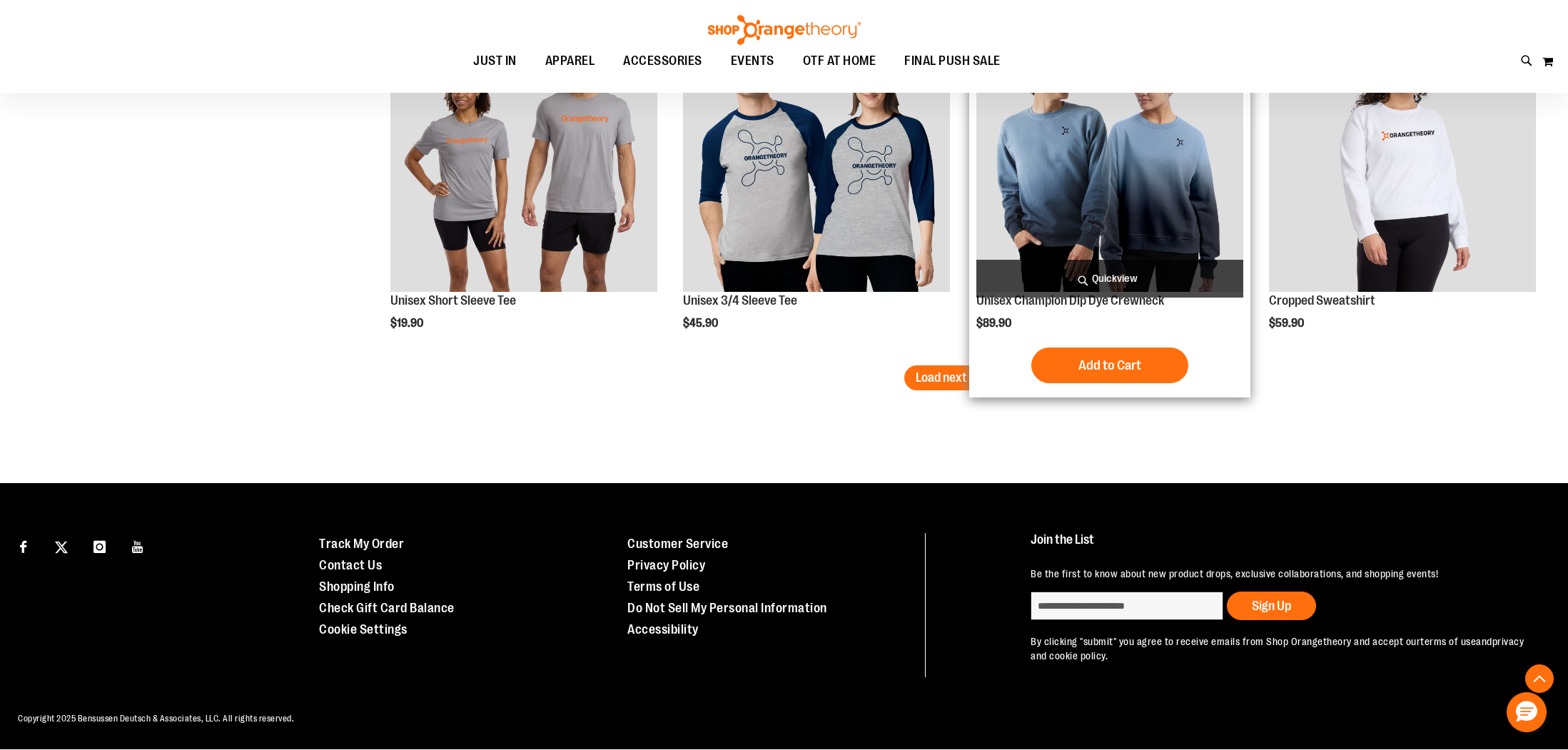
scroll to position [2887, 0]
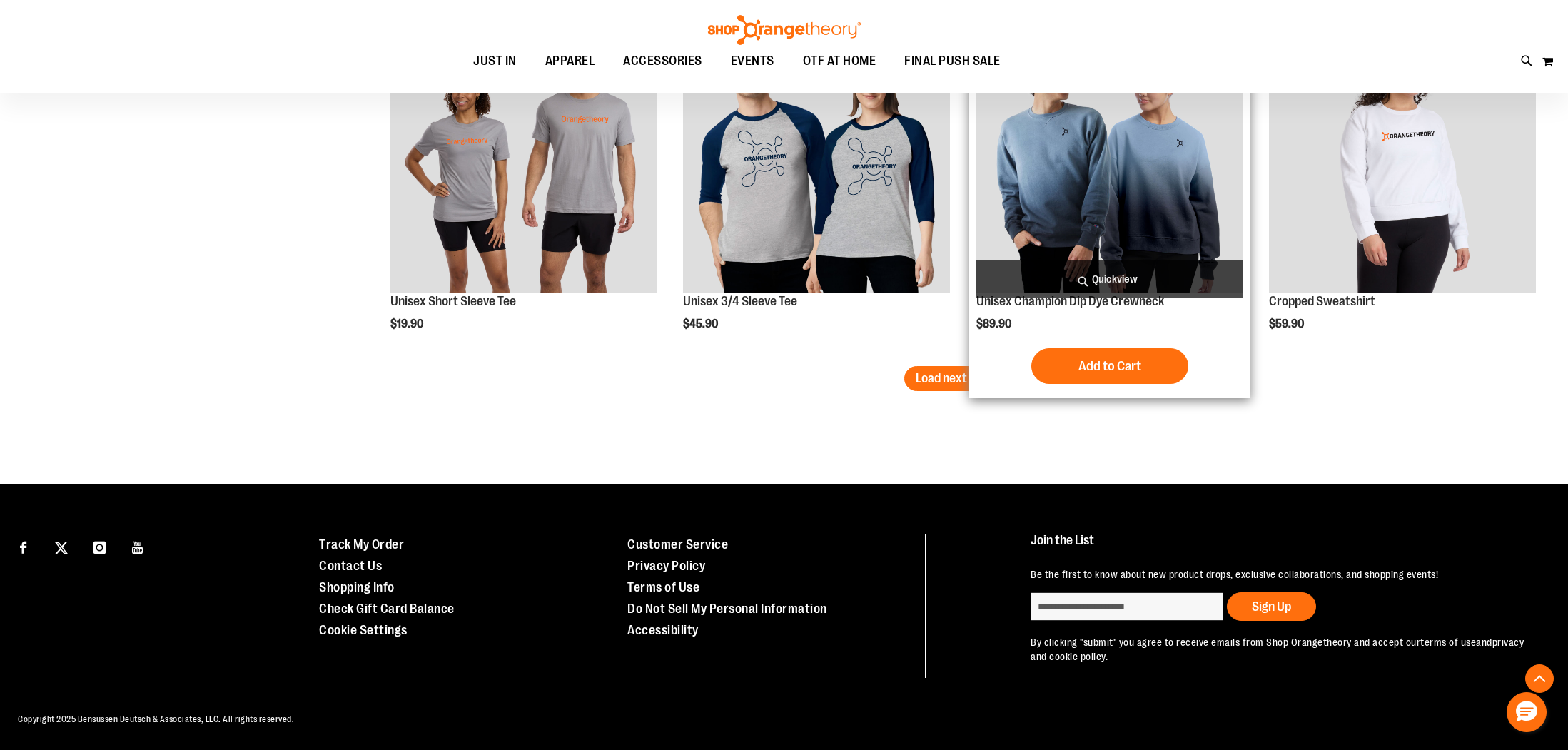
click at [986, 382] on div "Add to Cart In stock" at bounding box center [1110, 365] width 267 height 36
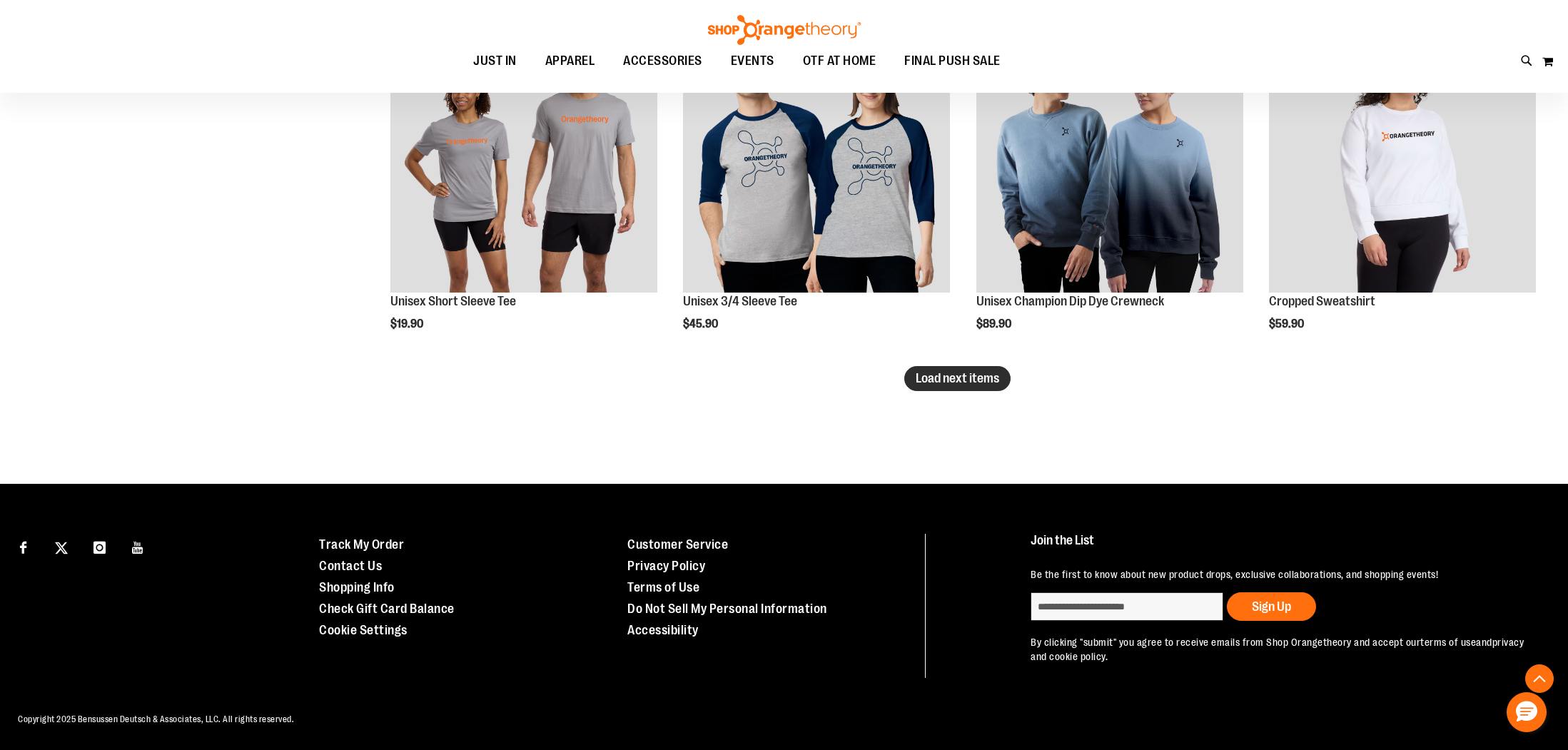
click at [926, 382] on span "Load next items" at bounding box center [958, 378] width 84 height 14
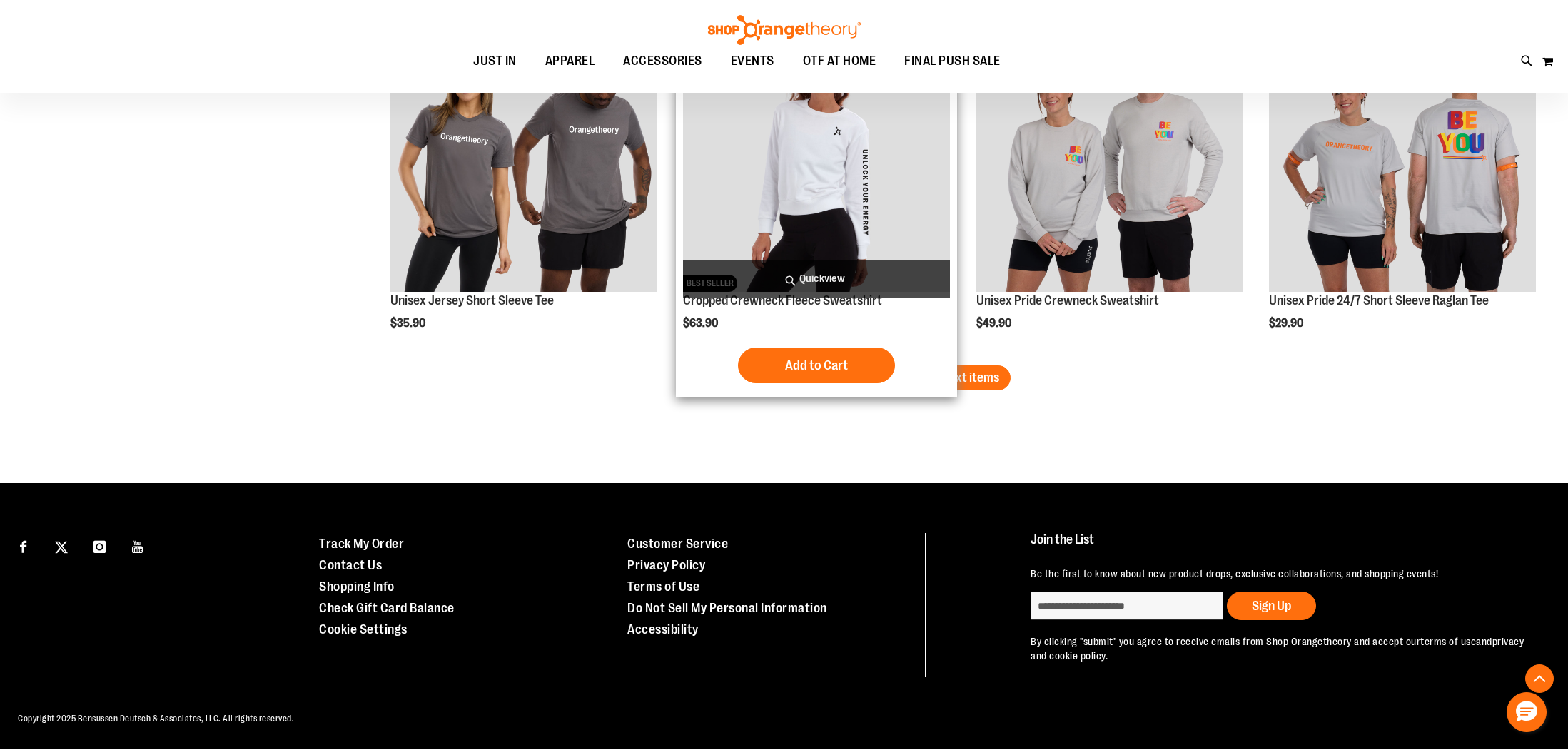
scroll to position [3929, 0]
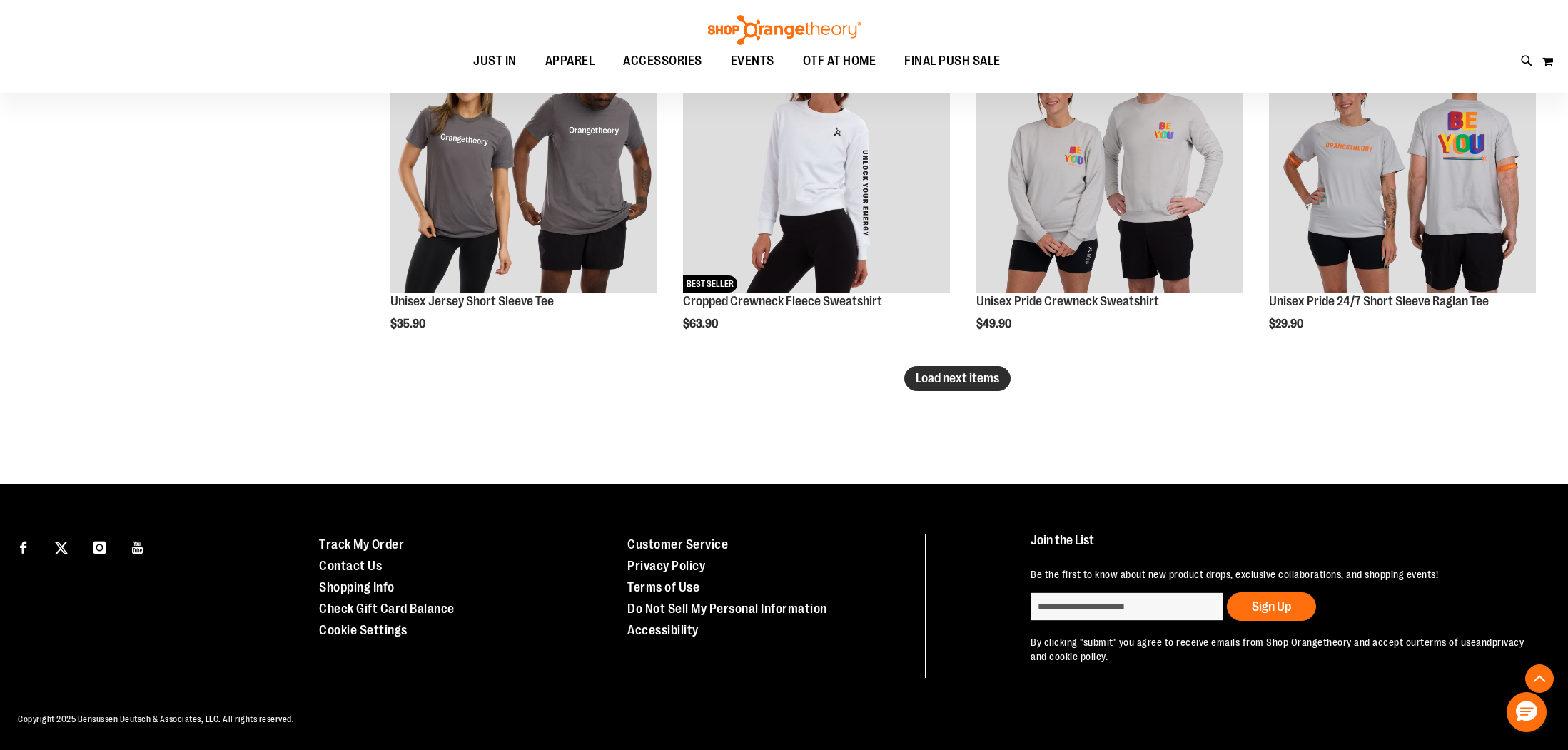
drag, startPoint x: 992, startPoint y: 392, endPoint x: 990, endPoint y: 385, distance: 7.3
click at [990, 385] on span "Load next items" at bounding box center [958, 378] width 84 height 14
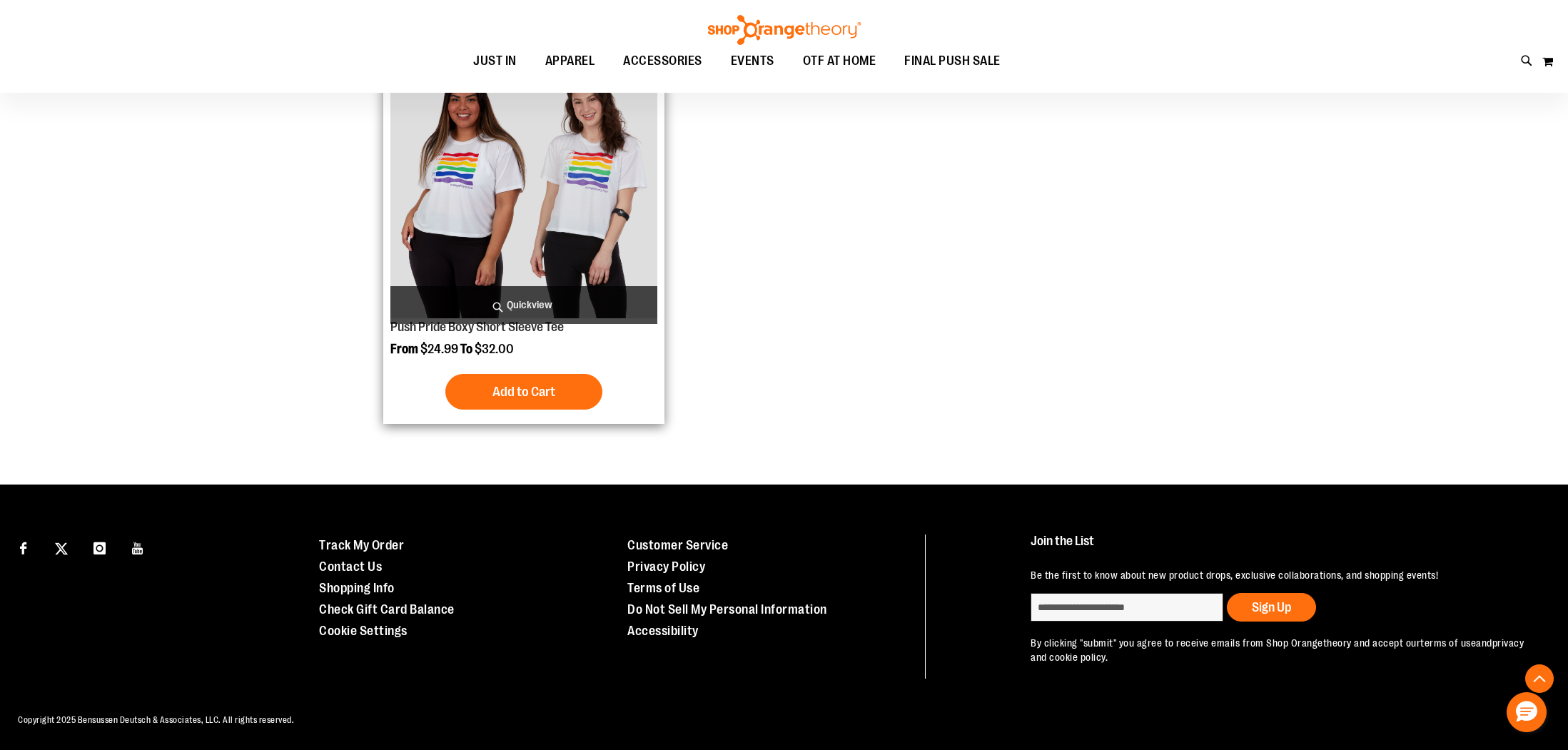
scroll to position [4598, 0]
